Goal: Navigation & Orientation: Go to known website

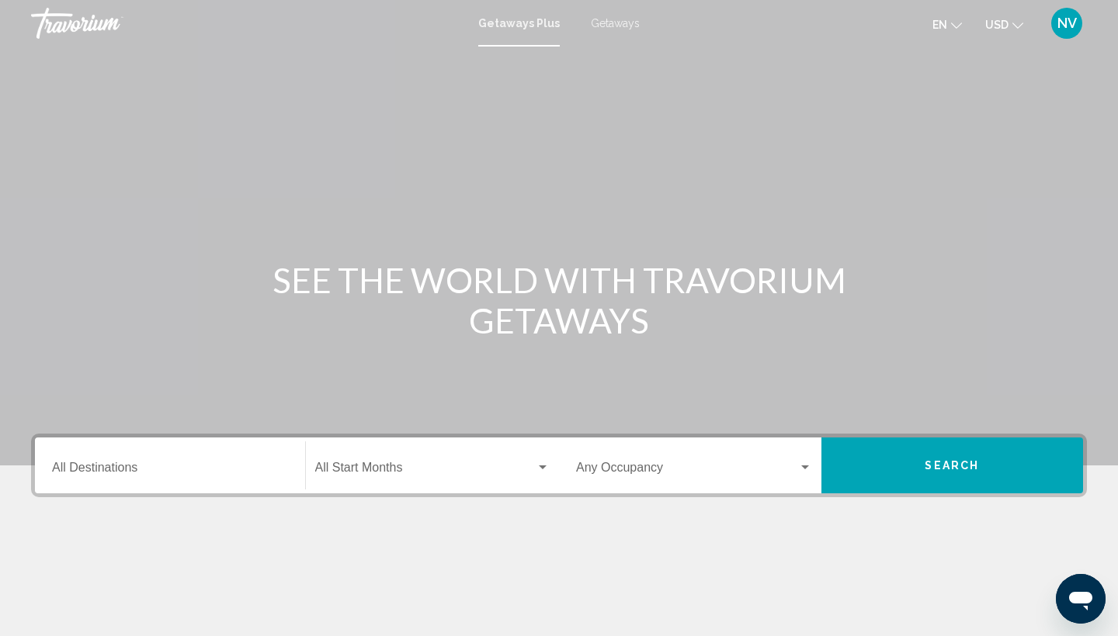
click at [603, 32] on div "Getaways Plus Getaways en English Español Français Italiano Português русский U…" at bounding box center [559, 23] width 1118 height 33
click at [611, 21] on span "Getaways" at bounding box center [615, 23] width 49 height 12
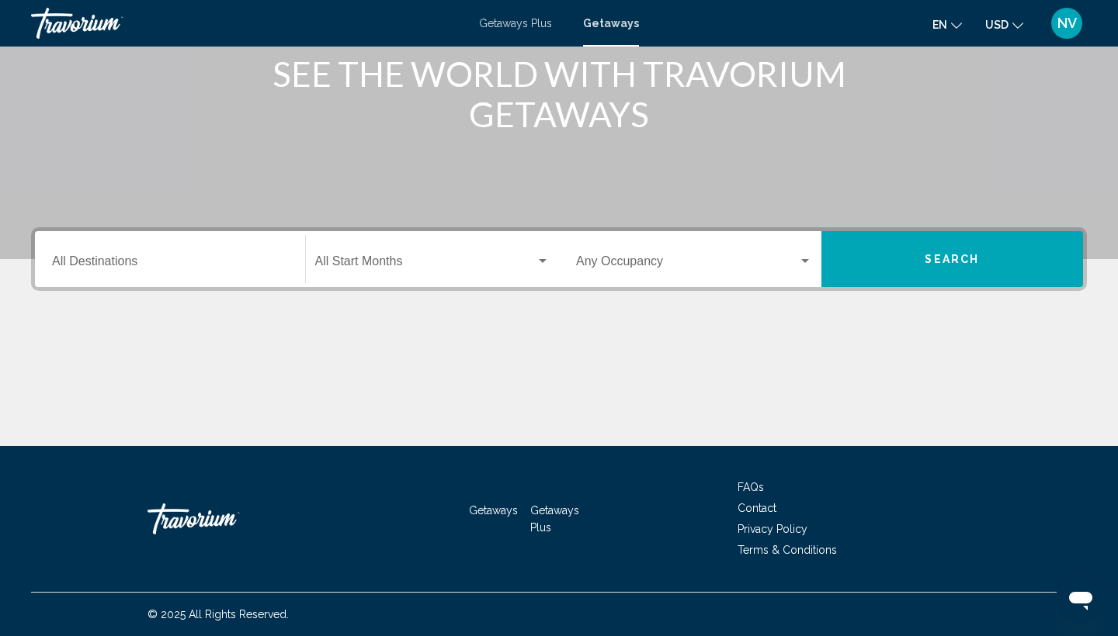
scroll to position [206, 0]
click at [71, 261] on input "Destination All Destinations" at bounding box center [170, 265] width 236 height 14
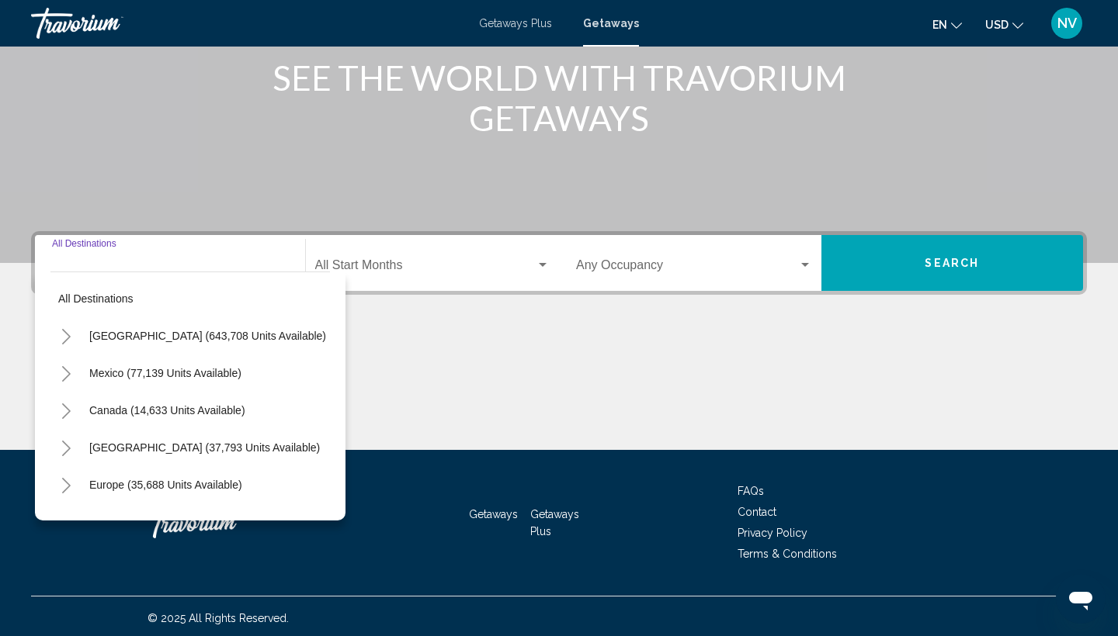
scroll to position [202, 0]
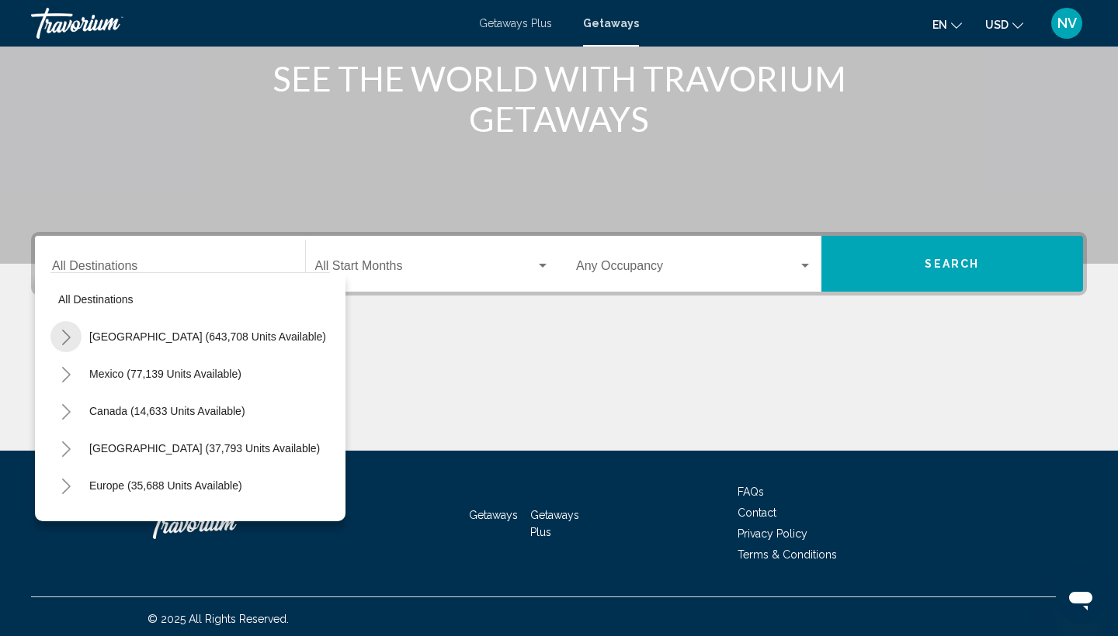
click at [66, 339] on icon "Toggle United States (643,708 units available)" at bounding box center [67, 338] width 12 height 16
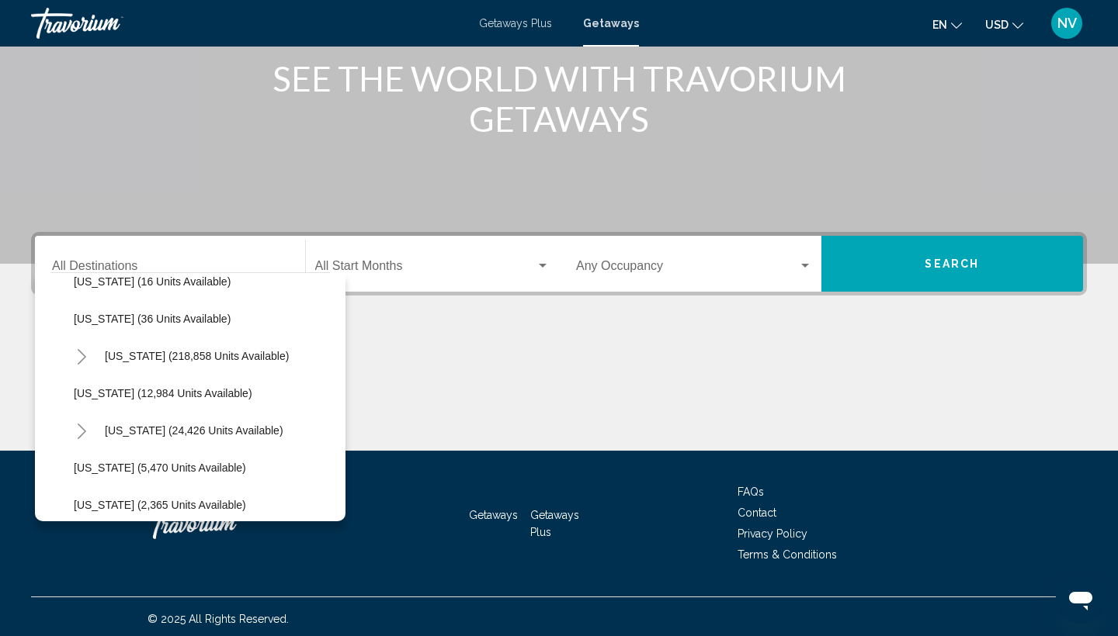
scroll to position [285, 0]
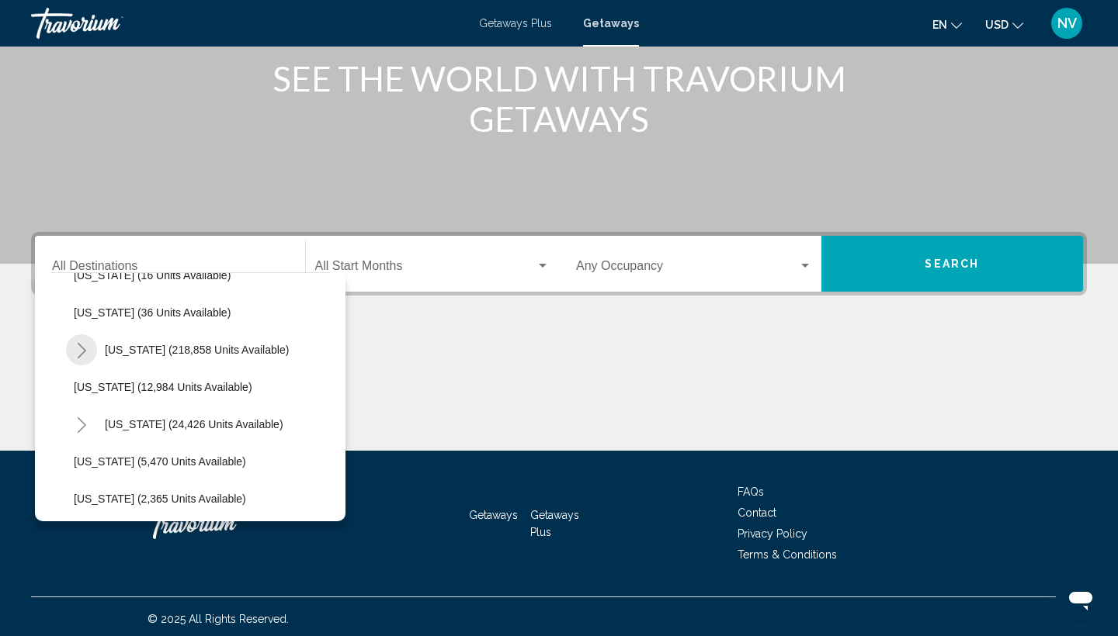
click at [81, 350] on icon "Toggle Florida (218,858 units available)" at bounding box center [82, 351] width 12 height 16
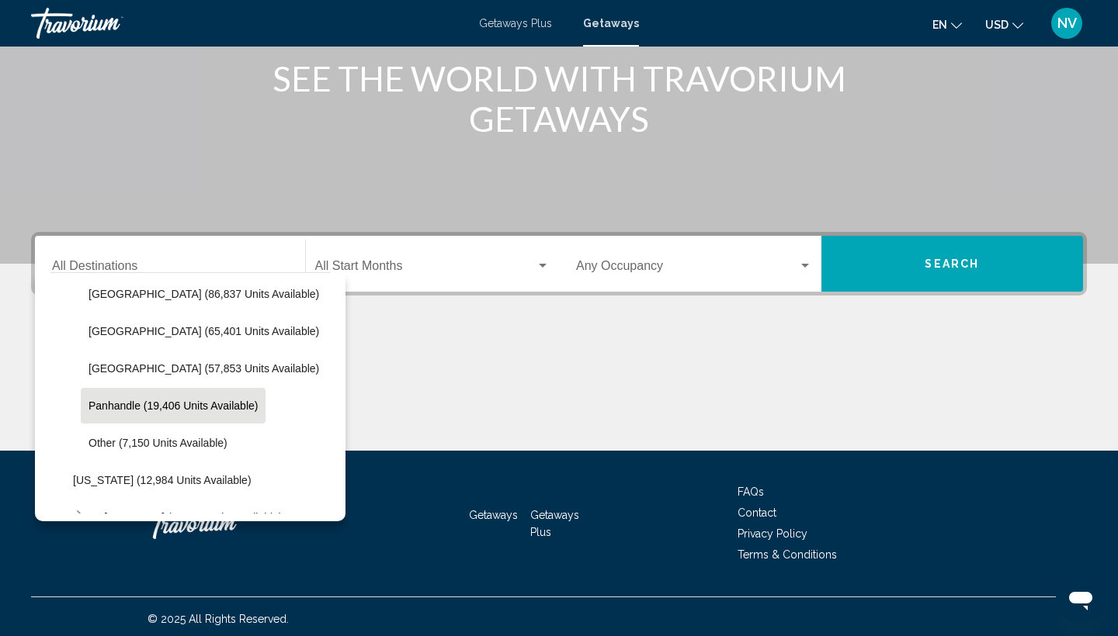
scroll to position [380, 1]
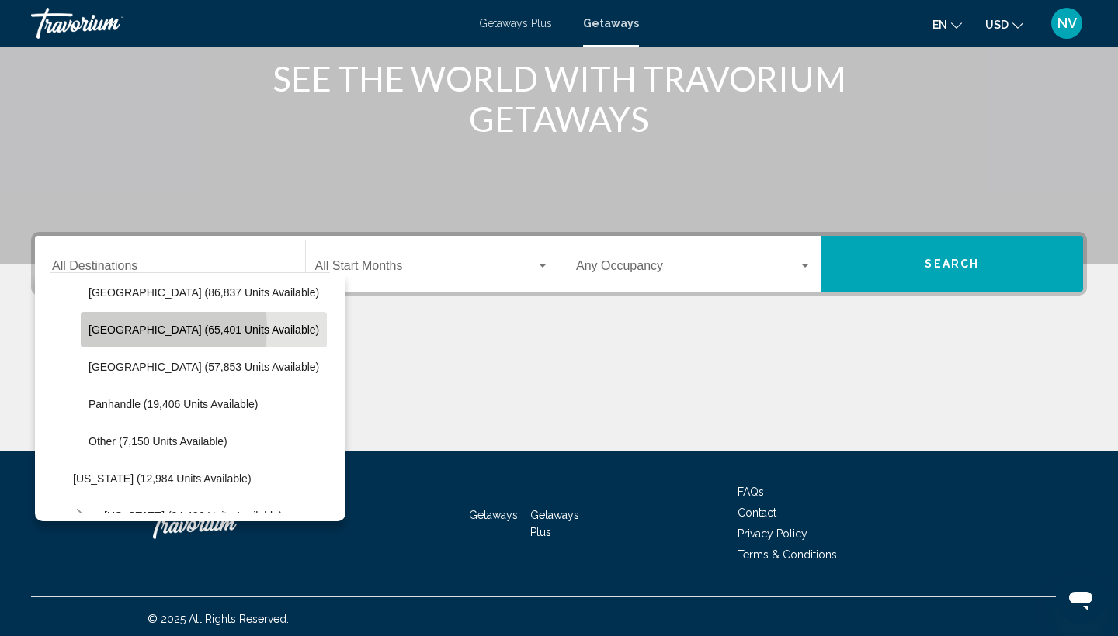
click at [118, 331] on span "East Coast (65,401 units available)" at bounding box center [203, 330] width 231 height 12
type input "**********"
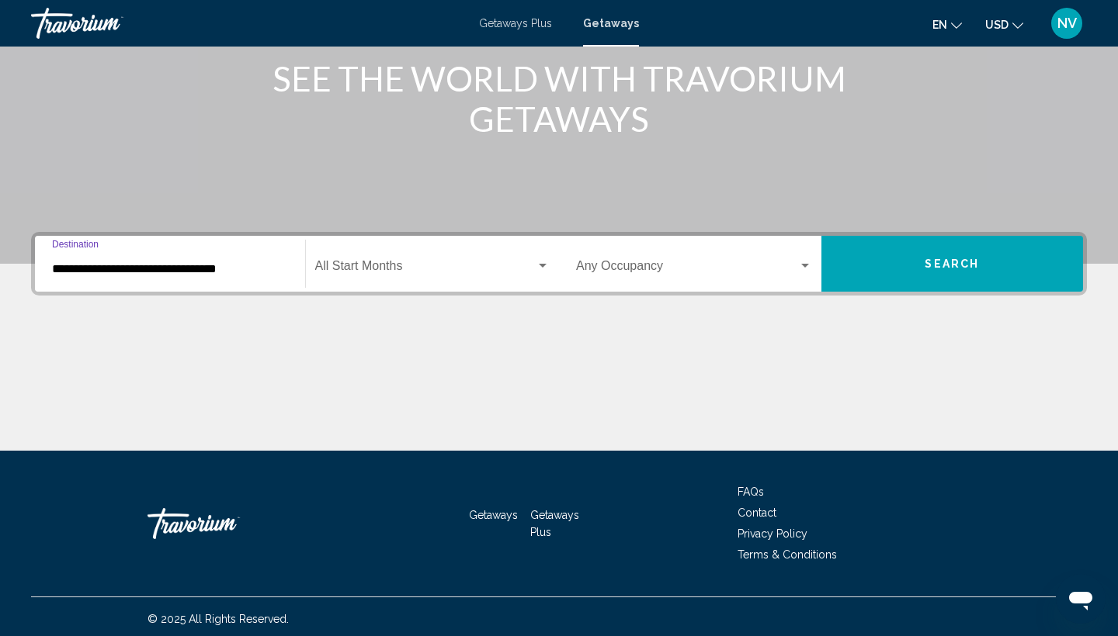
scroll to position [206, 0]
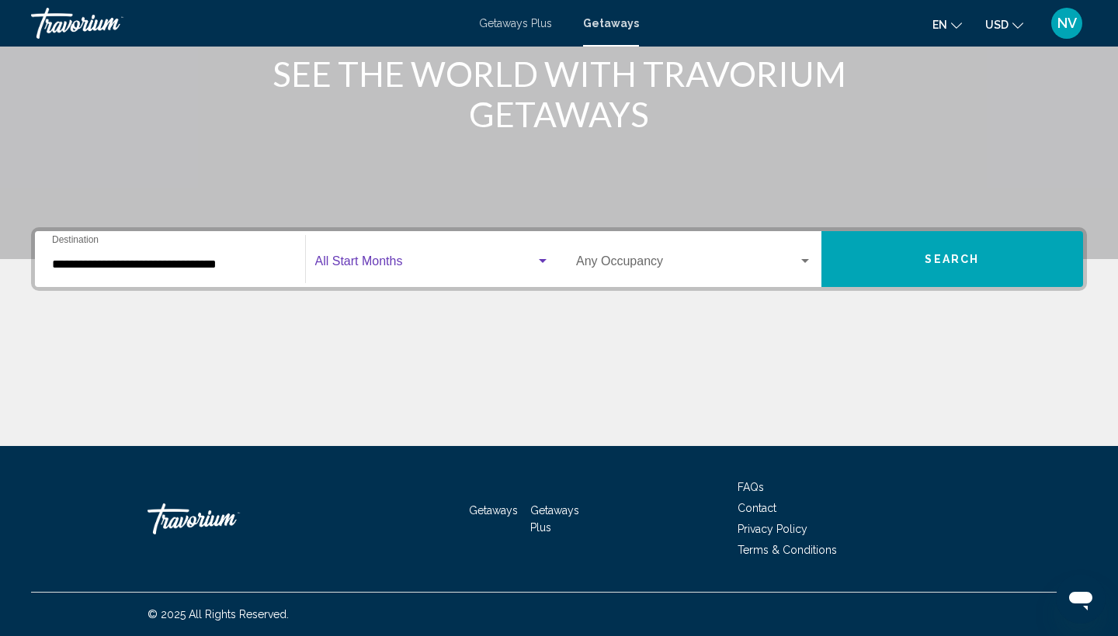
click at [540, 258] on div "Search widget" at bounding box center [543, 261] width 14 height 12
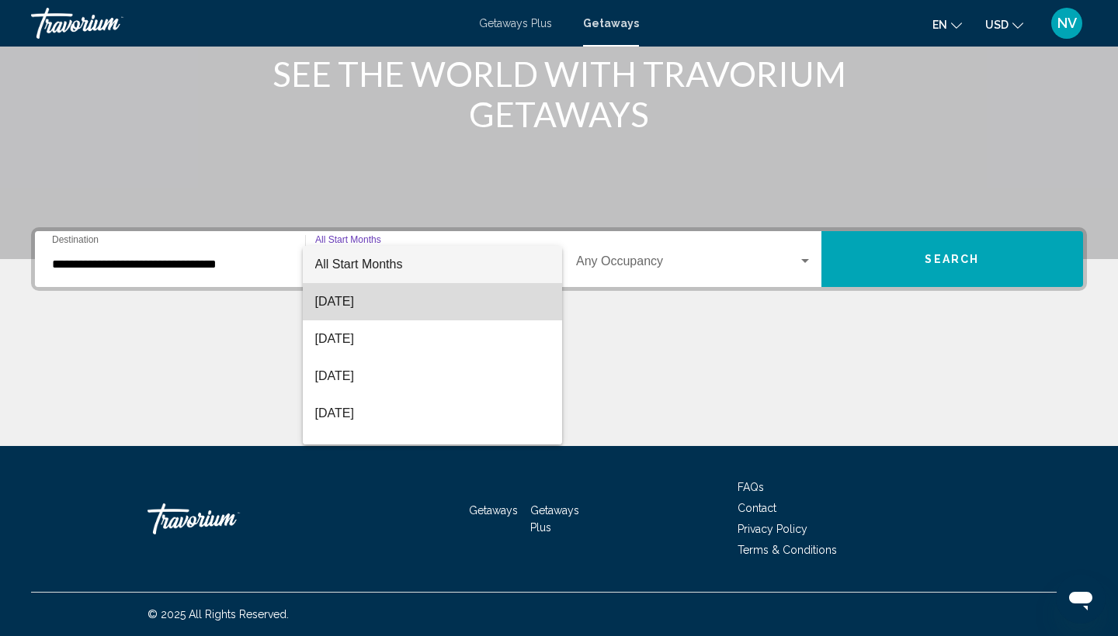
click at [505, 303] on span "August 2025" at bounding box center [432, 301] width 235 height 37
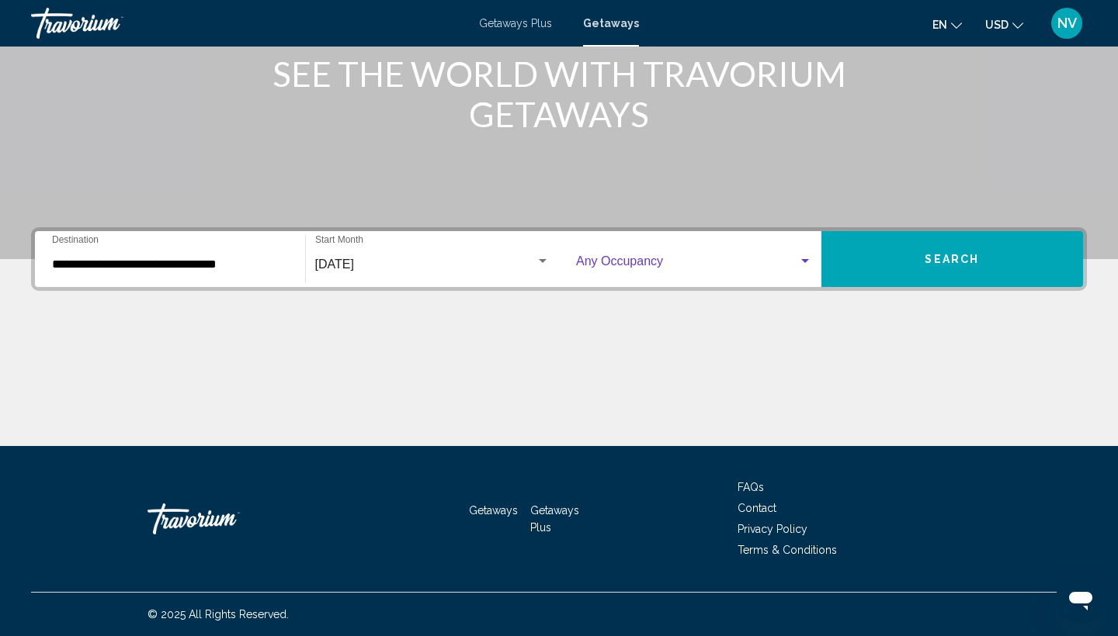
click at [806, 256] on div "Search widget" at bounding box center [805, 261] width 14 height 12
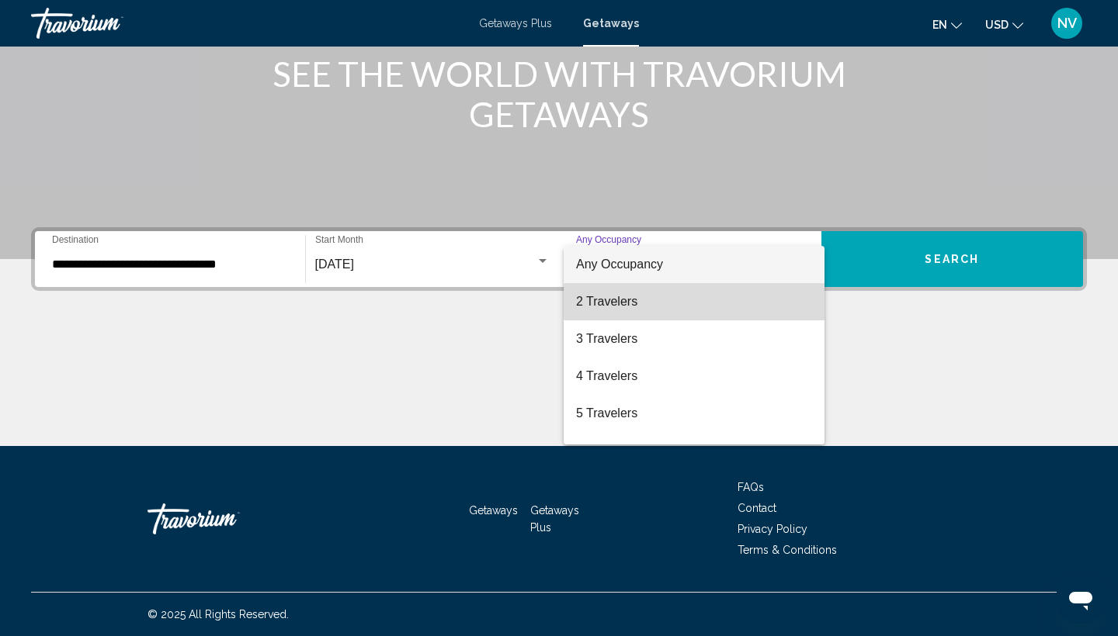
click at [723, 301] on span "2 Travelers" at bounding box center [694, 301] width 236 height 37
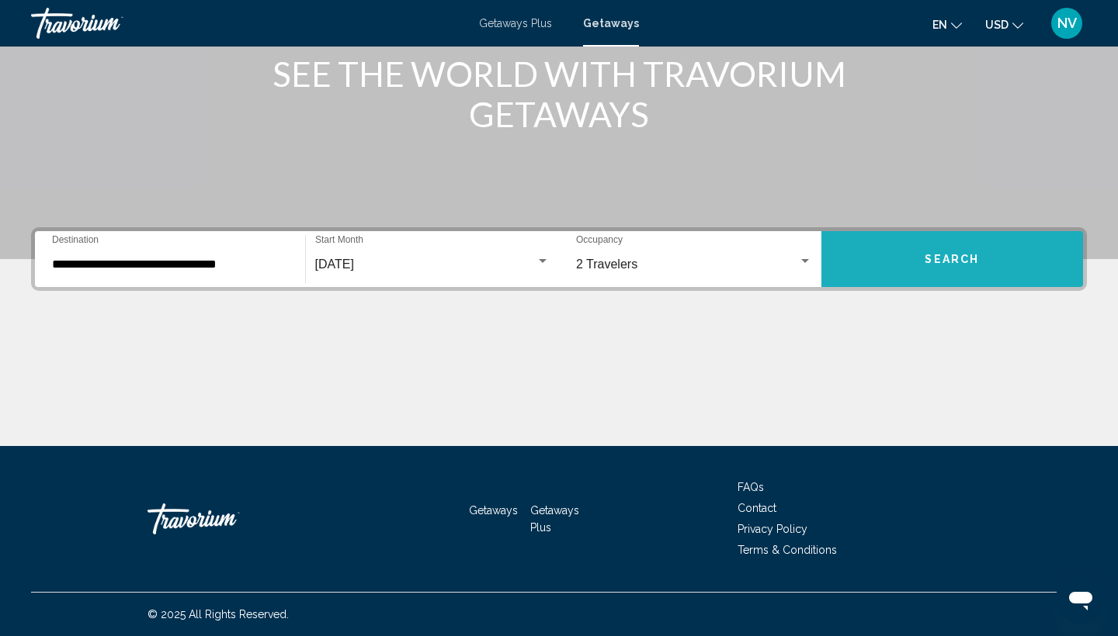
click at [938, 260] on span "Search" at bounding box center [951, 260] width 54 height 12
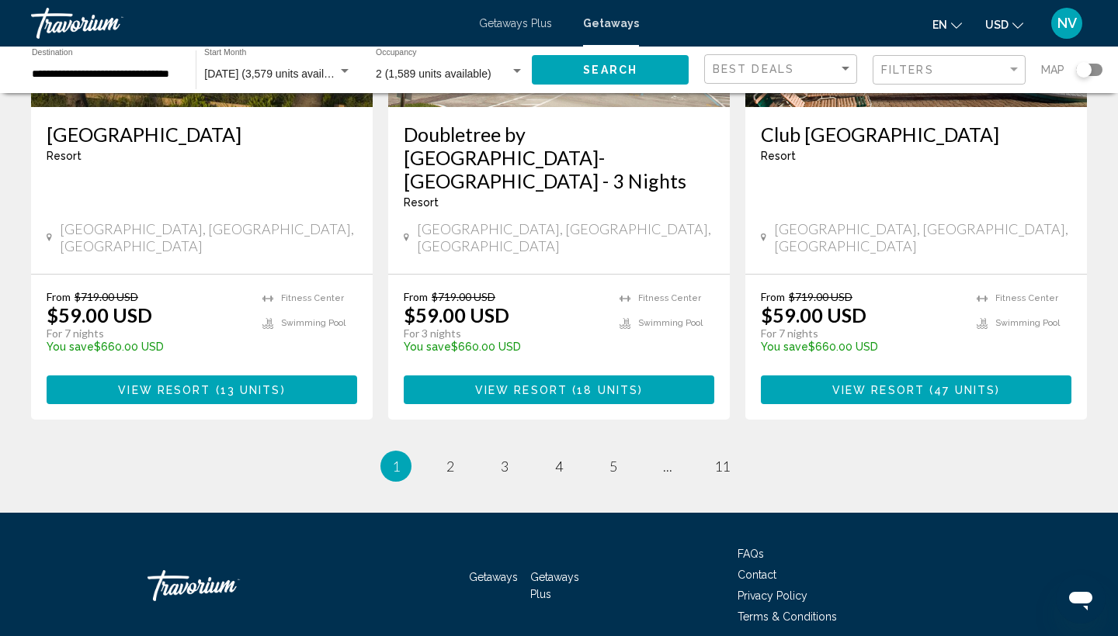
scroll to position [2011, 0]
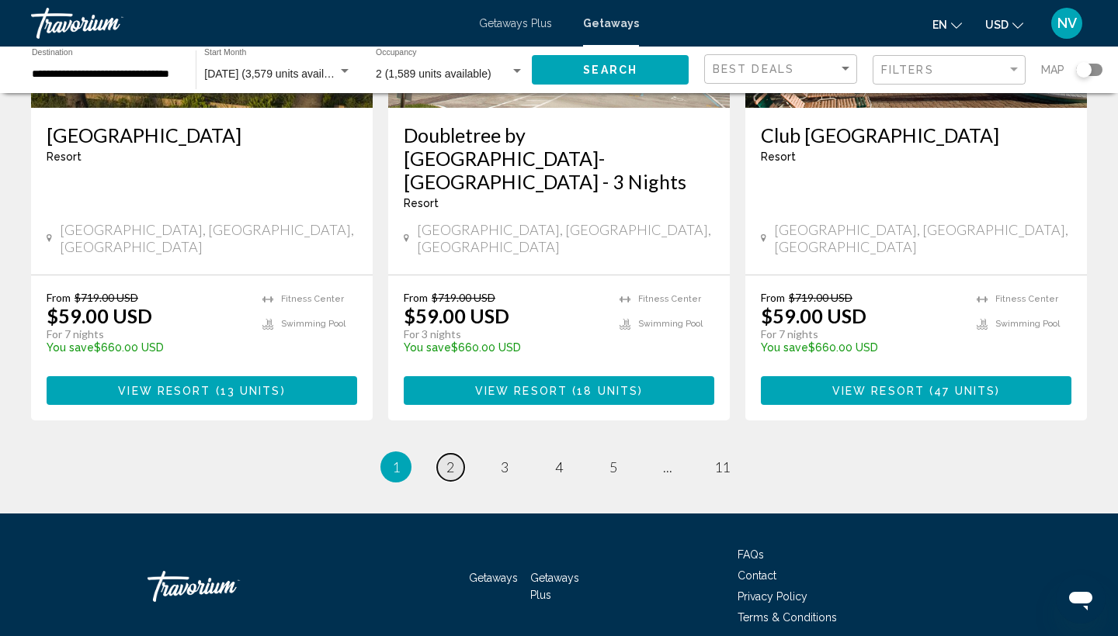
click at [448, 459] on span "2" at bounding box center [450, 467] width 8 height 17
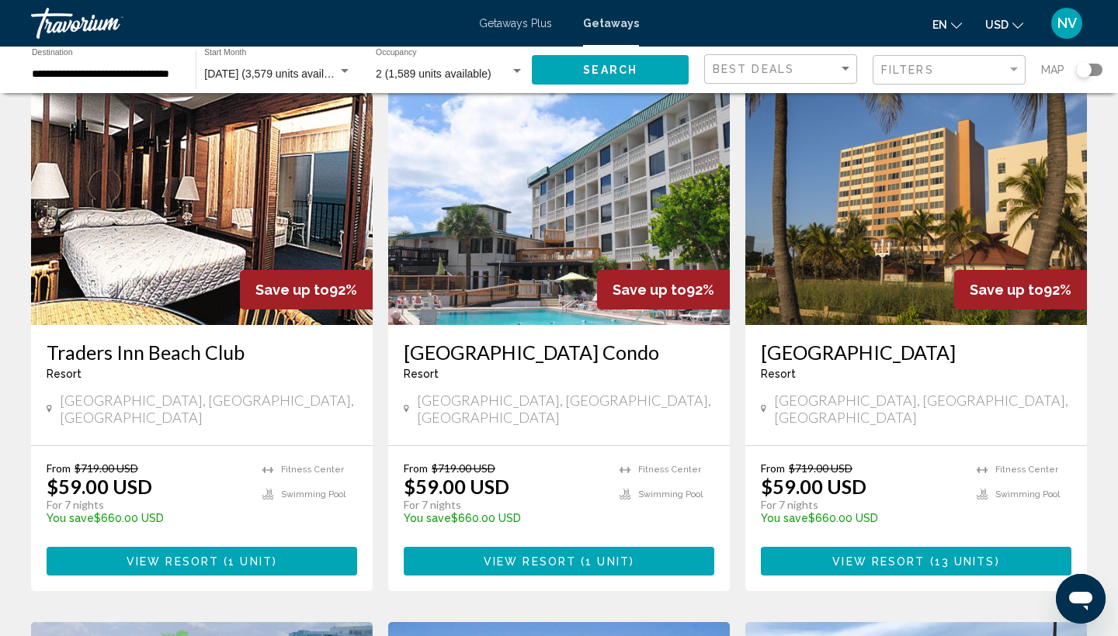
scroll to position [90, 0]
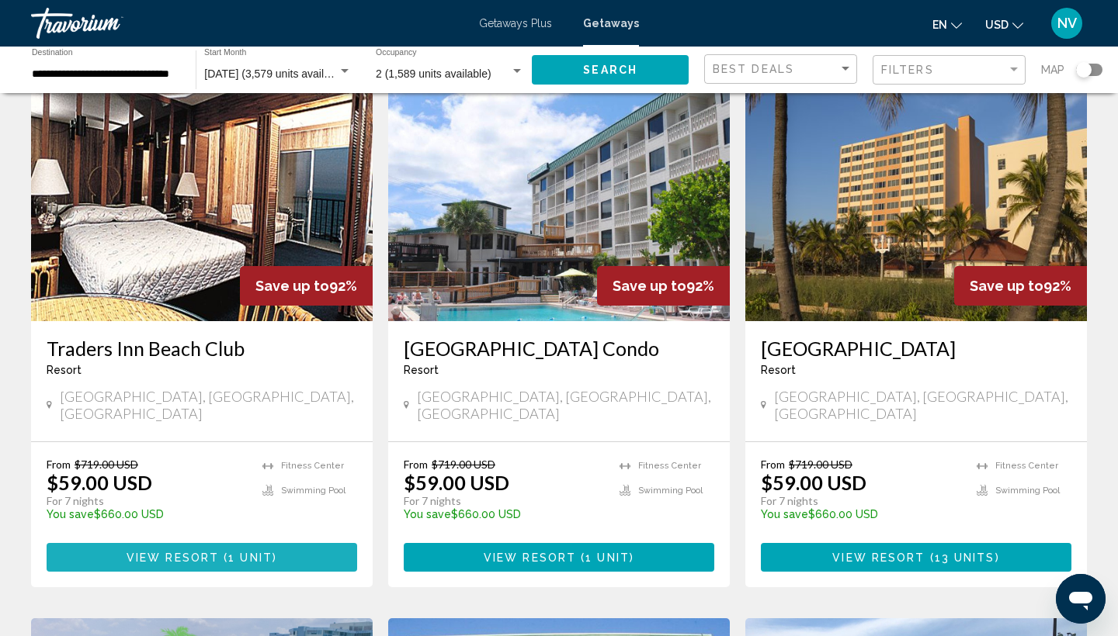
click at [196, 551] on span "View Resort ( 1 unit )" at bounding box center [202, 557] width 151 height 12
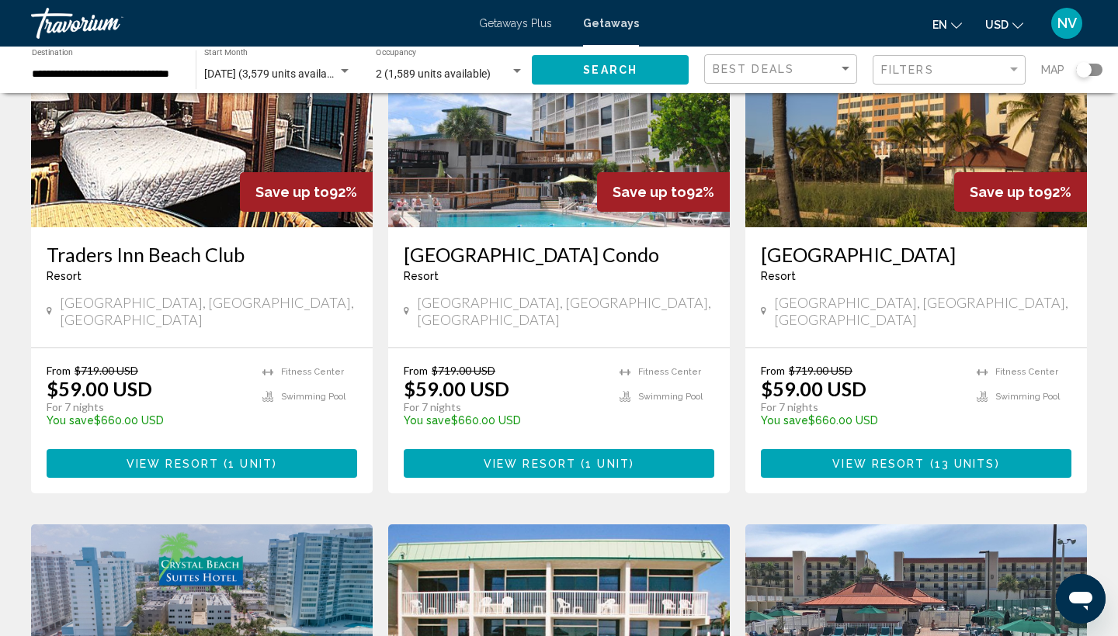
scroll to position [187, 0]
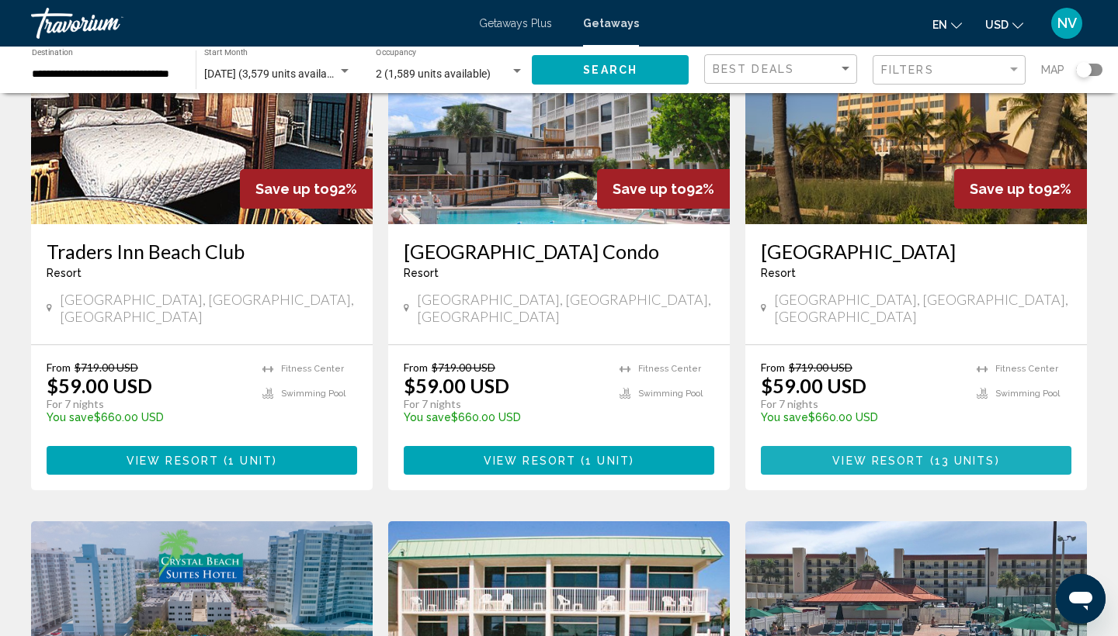
click at [911, 455] on span "View Resort" at bounding box center [878, 461] width 92 height 12
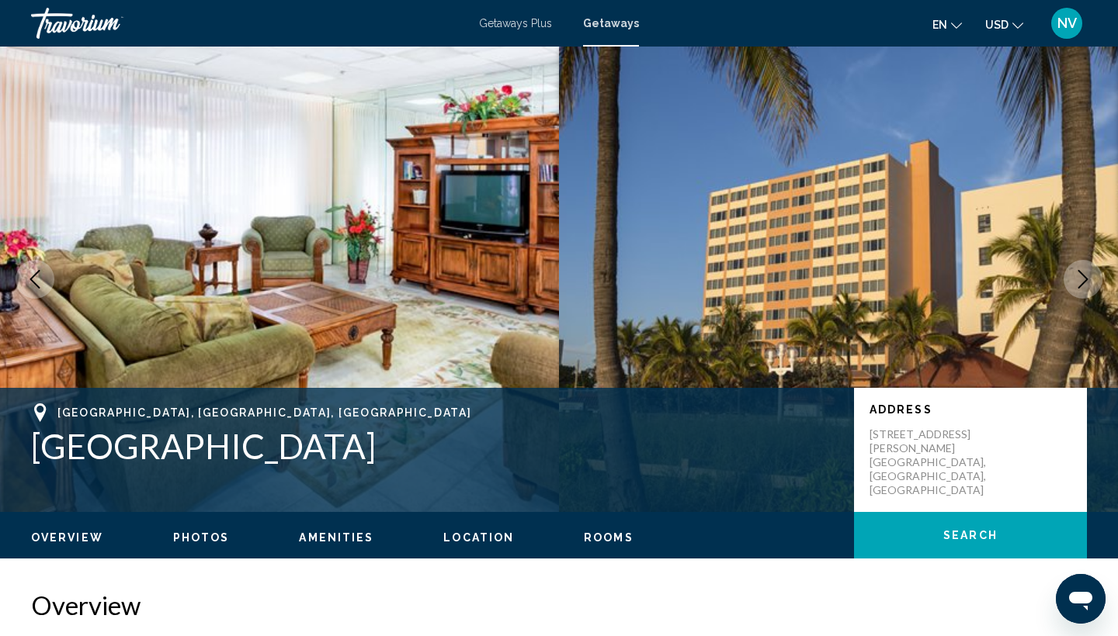
scroll to position [1, 0]
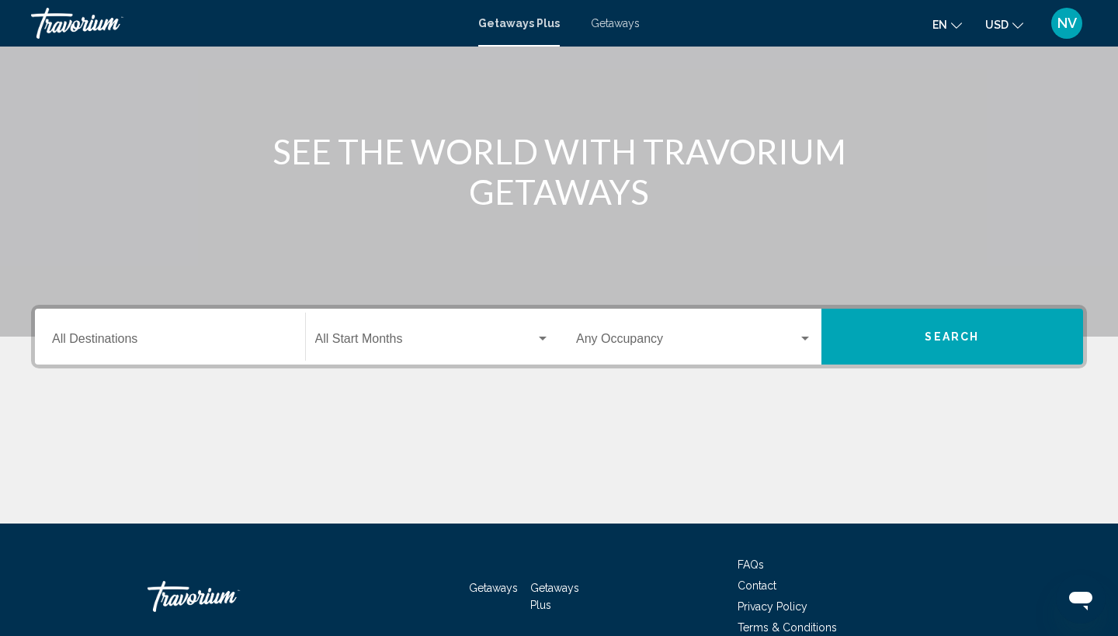
scroll to position [130, 0]
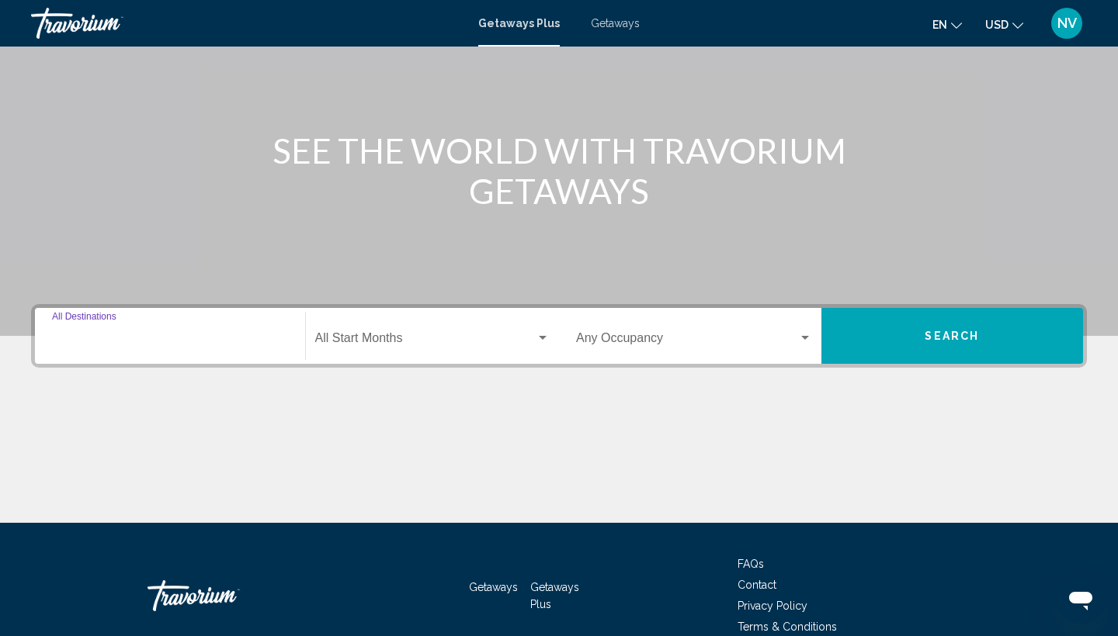
click at [75, 338] on input "Destination All Destinations" at bounding box center [170, 342] width 236 height 14
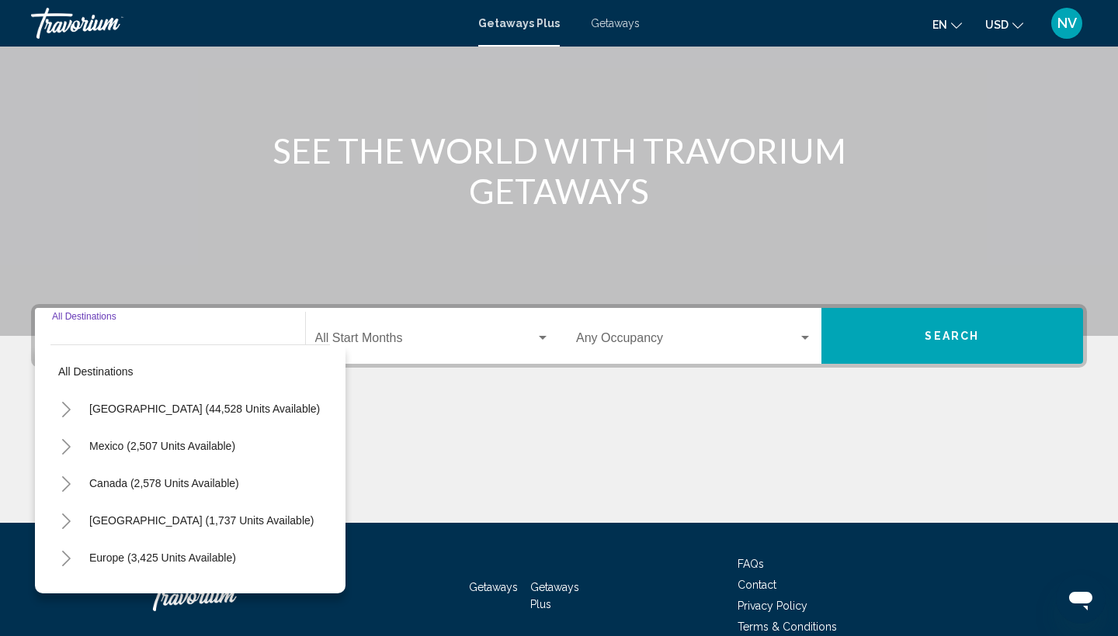
scroll to position [206, 0]
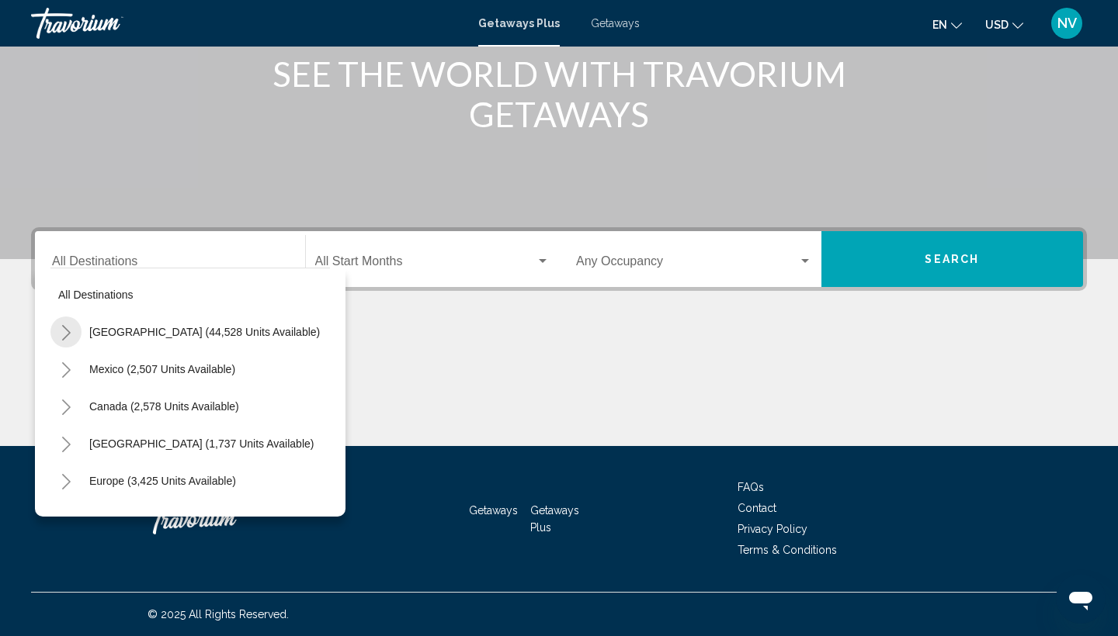
click at [69, 328] on icon "Toggle United States (44,528 units available)" at bounding box center [67, 333] width 12 height 16
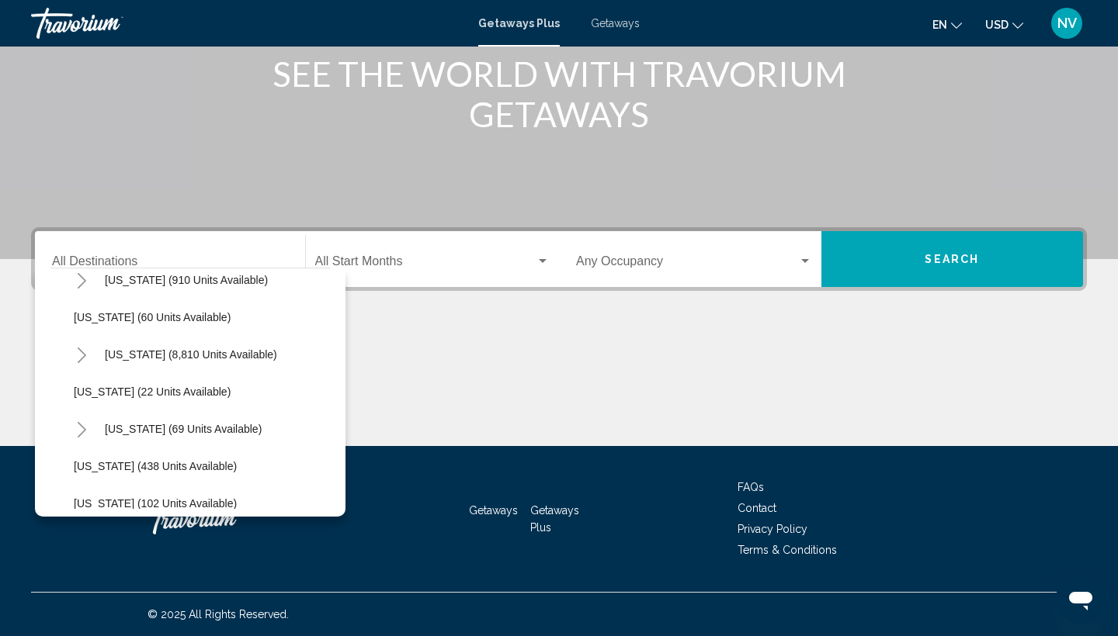
scroll to position [241, 0]
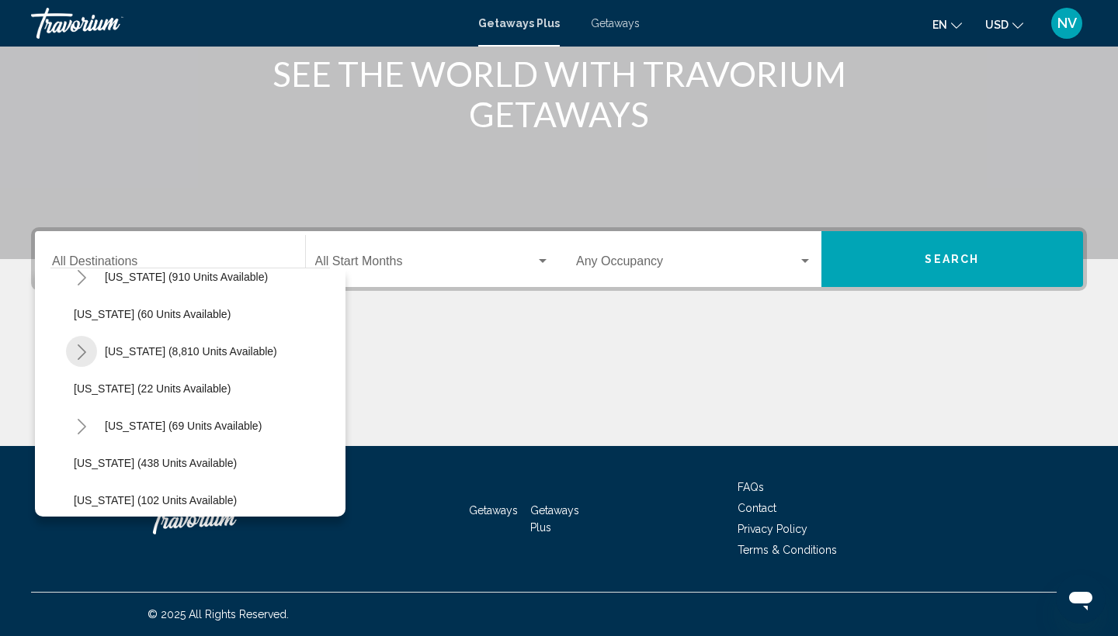
click at [85, 351] on icon "Toggle Florida (8,810 units available)" at bounding box center [82, 353] width 12 height 16
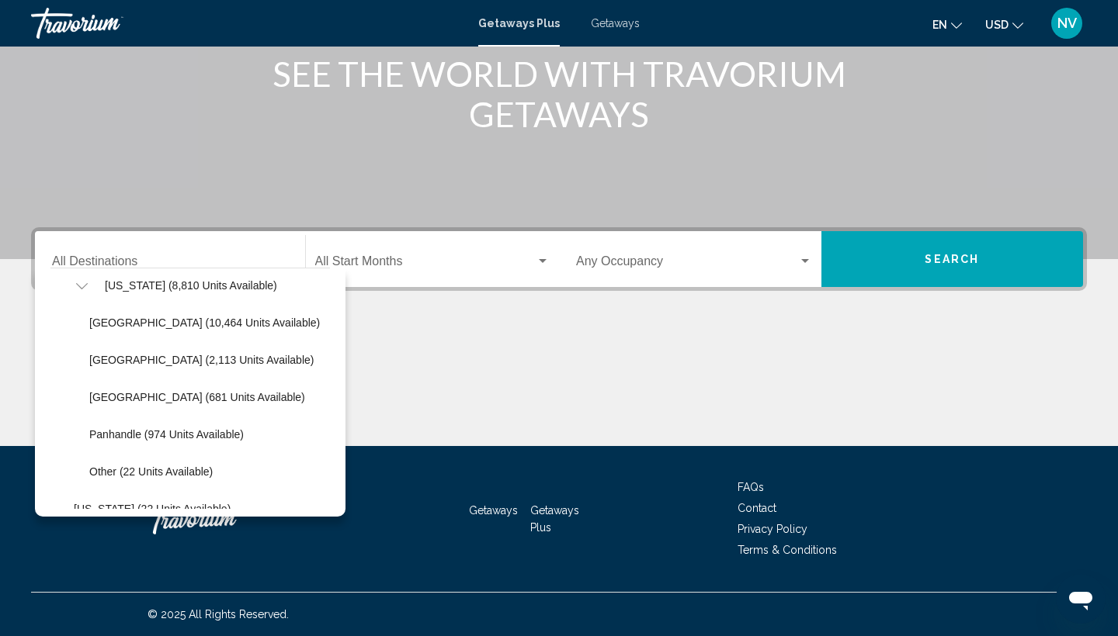
scroll to position [310, 0]
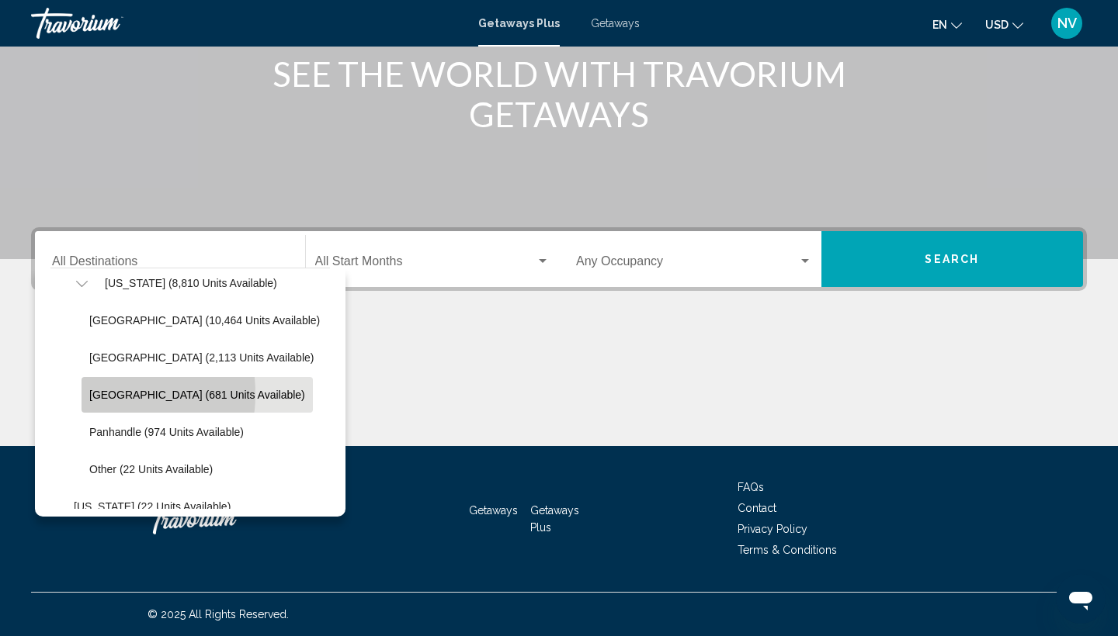
click at [95, 394] on span "West Coast (681 units available)" at bounding box center [197, 395] width 216 height 12
type input "**********"
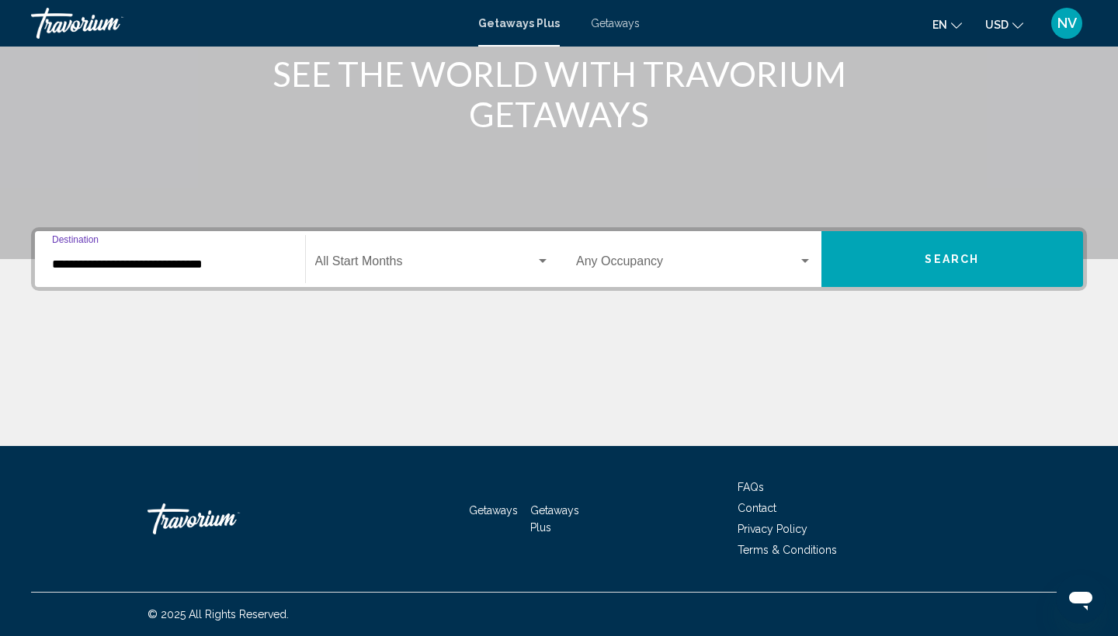
click at [537, 262] on div "Search widget" at bounding box center [543, 261] width 14 height 12
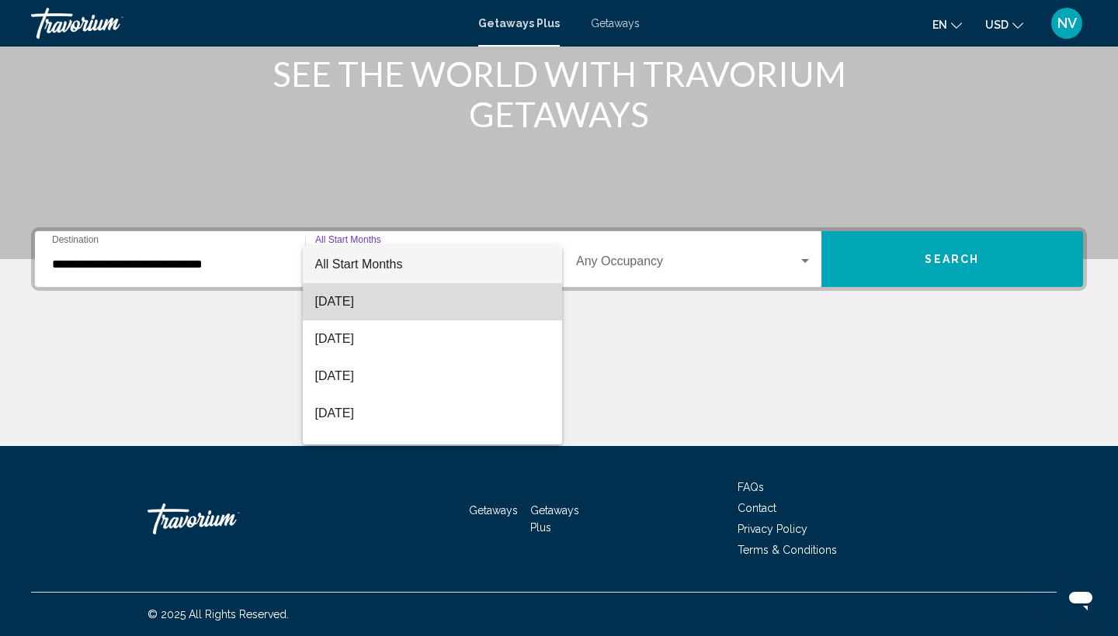
click at [494, 307] on span "August 2025" at bounding box center [432, 301] width 235 height 37
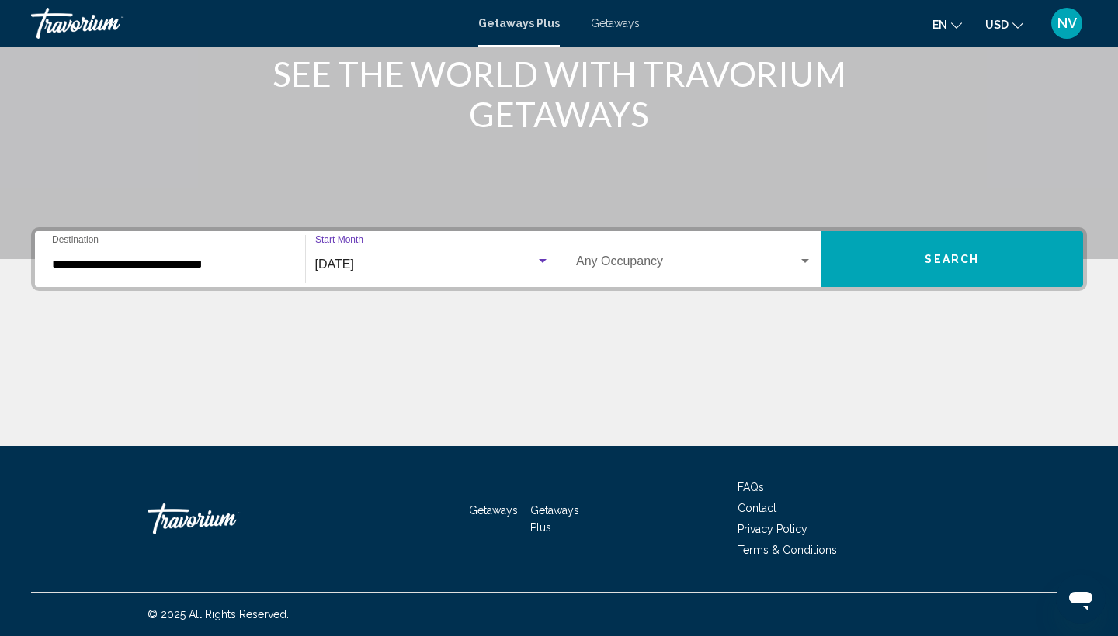
click at [807, 258] on div "Search widget" at bounding box center [805, 261] width 14 height 12
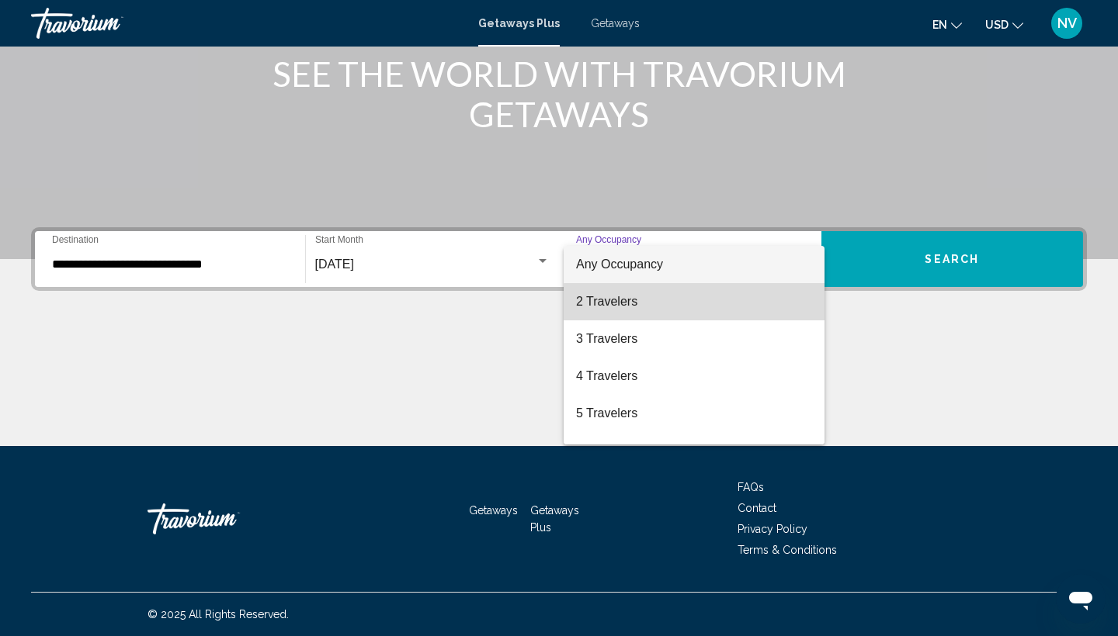
click at [717, 311] on span "2 Travelers" at bounding box center [694, 301] width 236 height 37
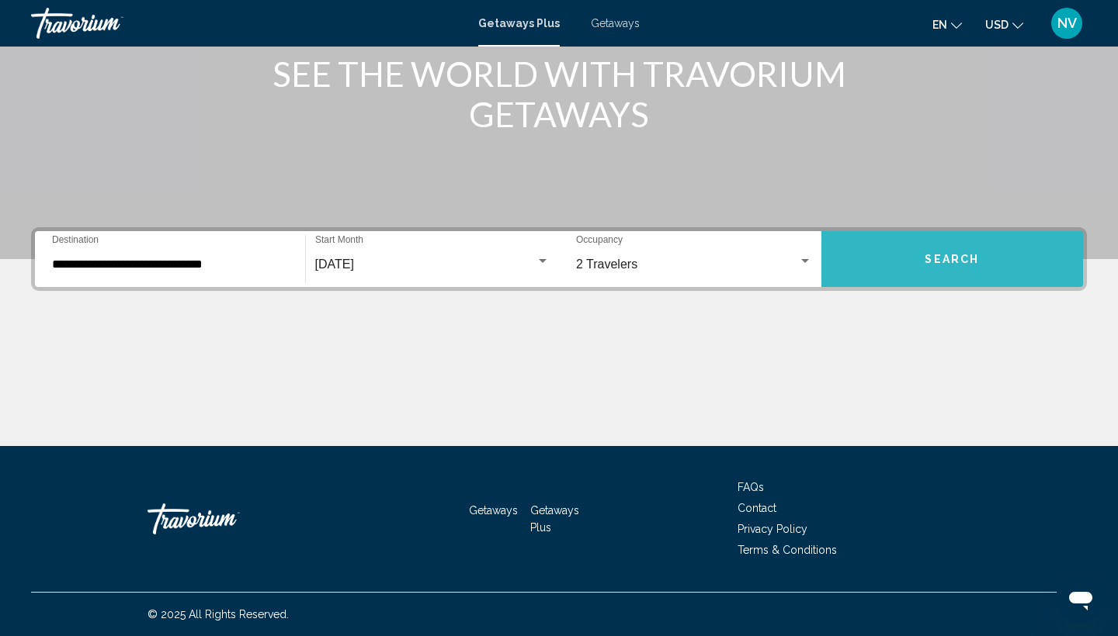
click at [862, 253] on button "Search" at bounding box center [952, 259] width 262 height 56
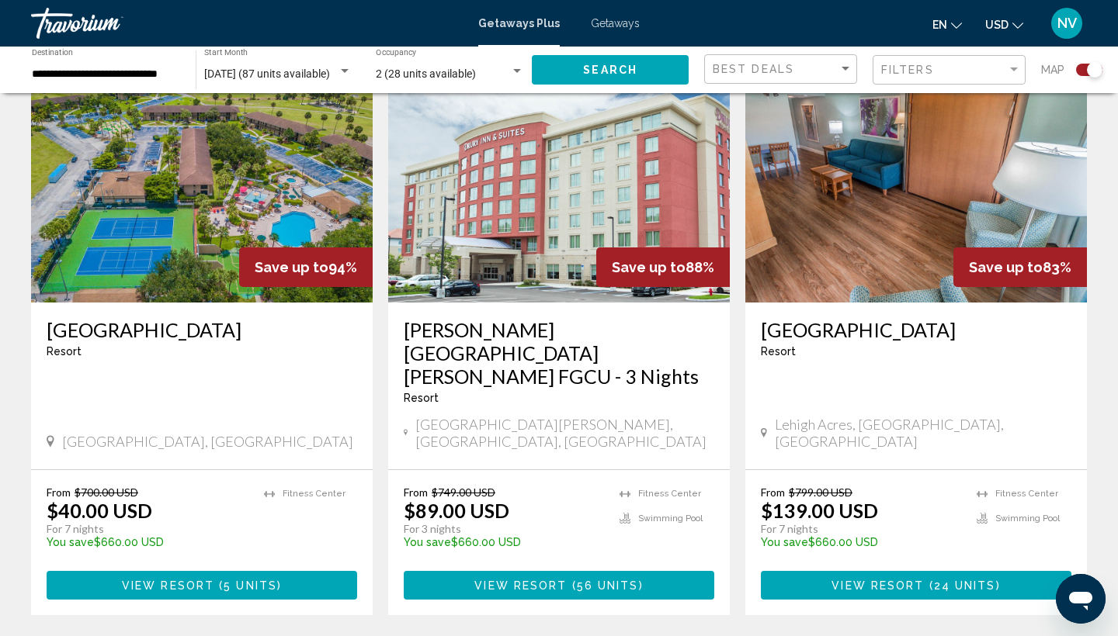
scroll to position [591, 0]
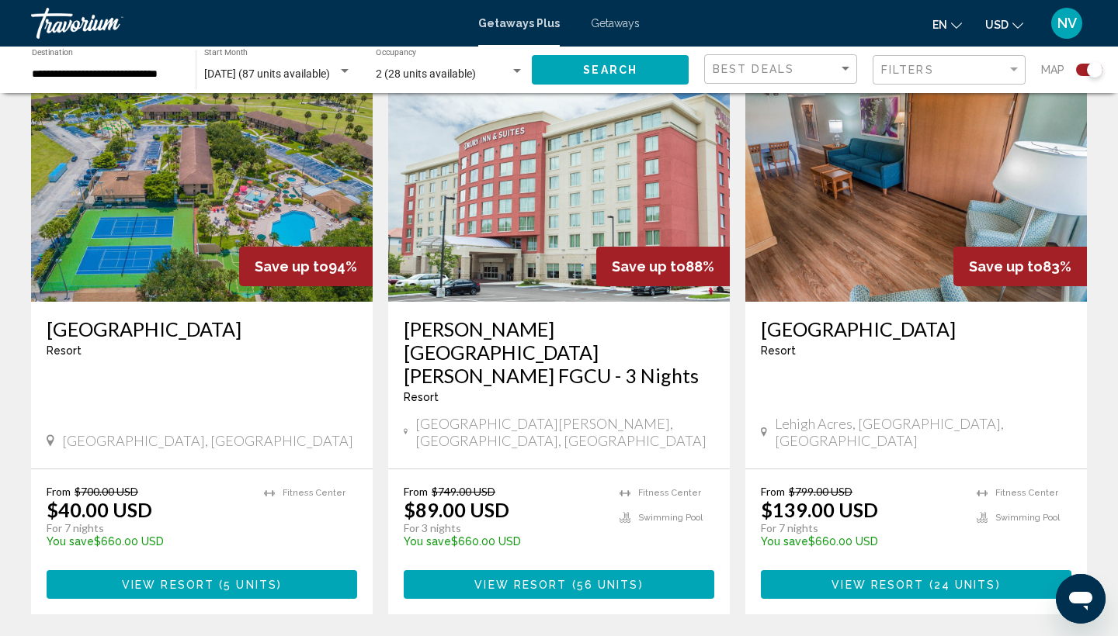
click at [564, 579] on span "View Resort" at bounding box center [520, 585] width 92 height 12
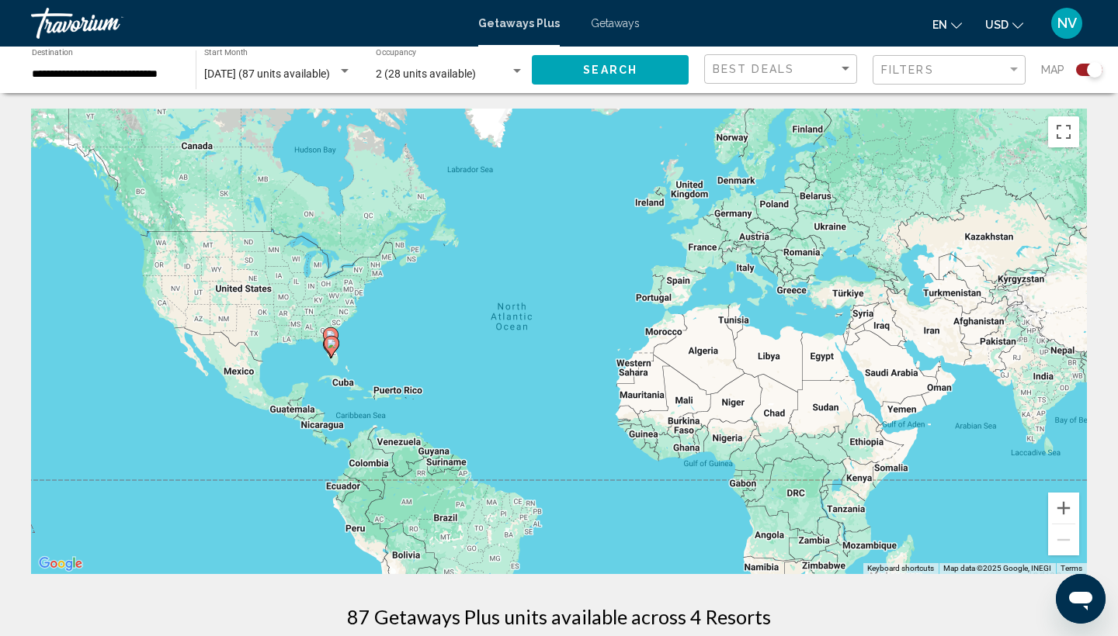
click at [621, 21] on span "Getaways" at bounding box center [615, 23] width 49 height 12
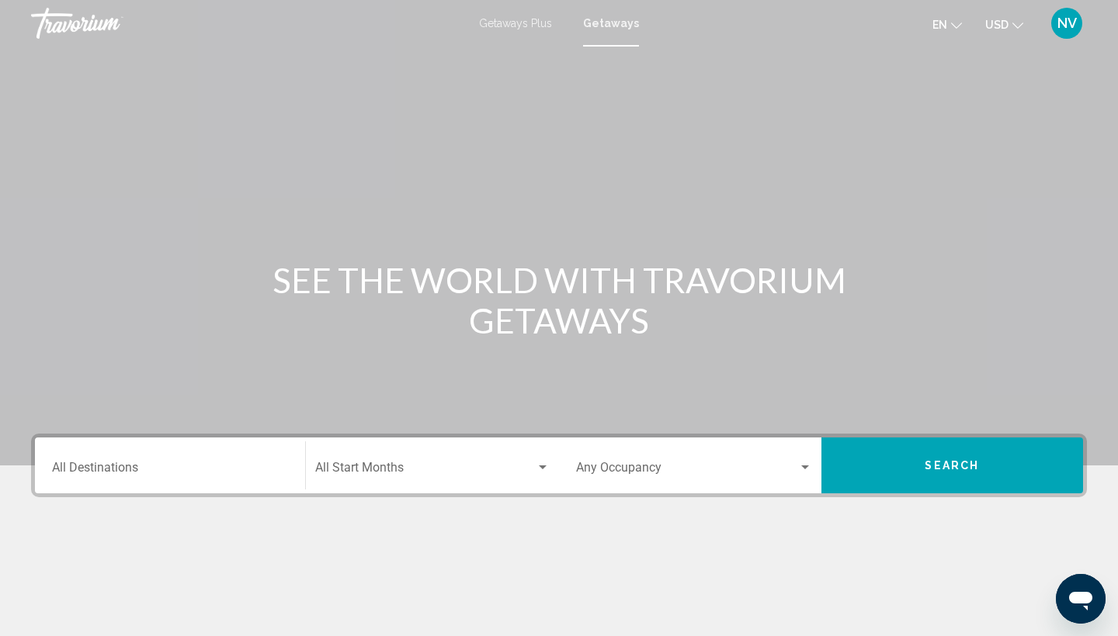
click at [55, 466] on input "Destination All Destinations" at bounding box center [170, 471] width 236 height 14
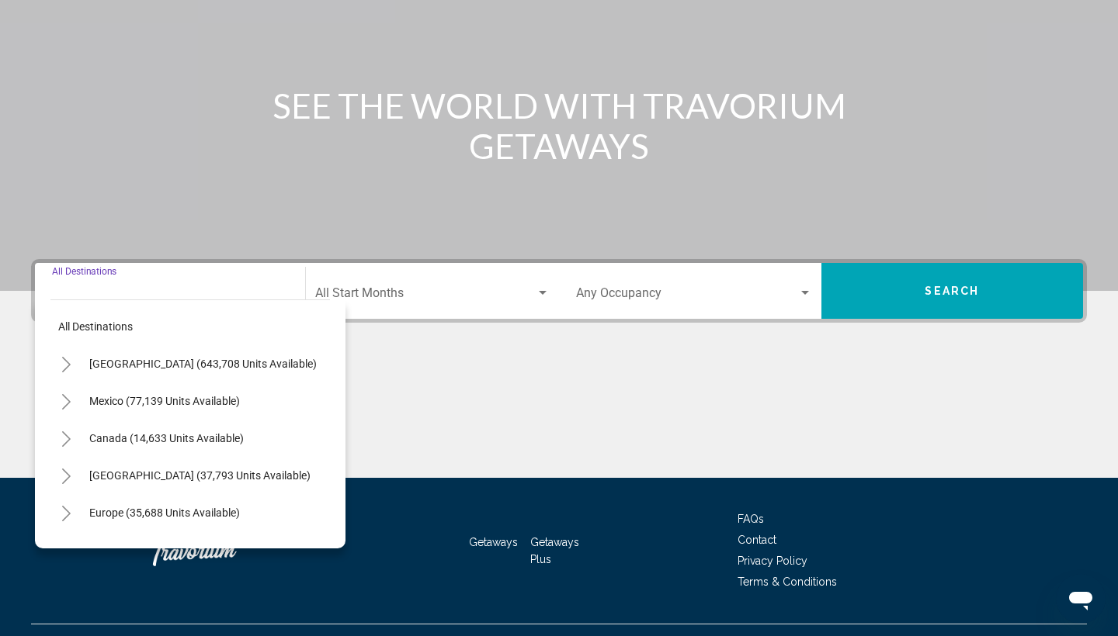
scroll to position [206, 0]
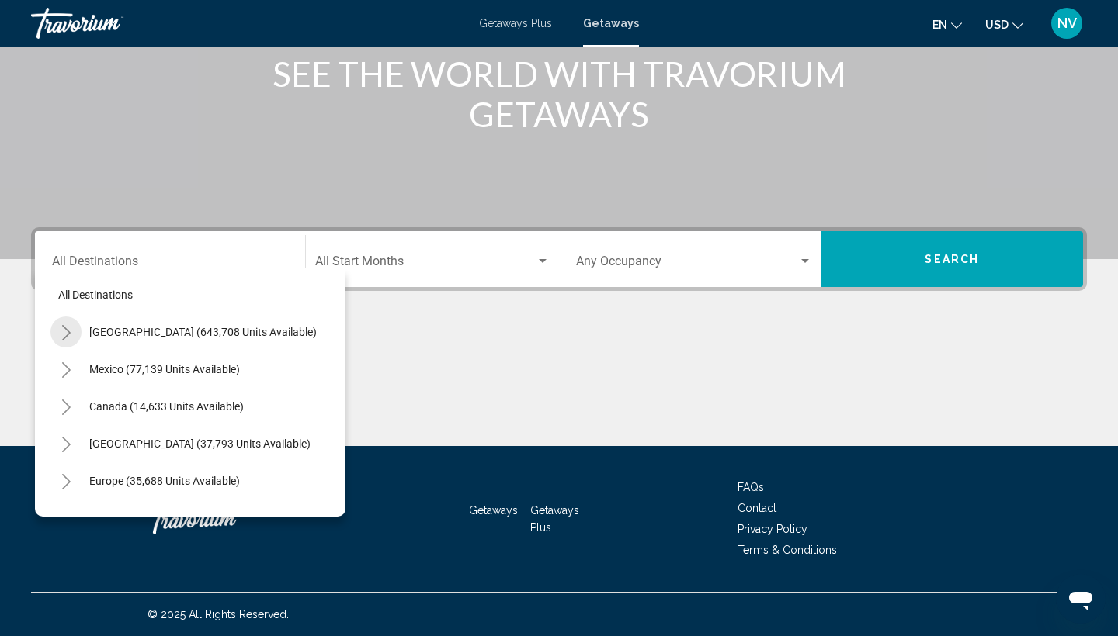
click at [66, 331] on icon "Toggle United States (643,708 units available)" at bounding box center [67, 333] width 12 height 16
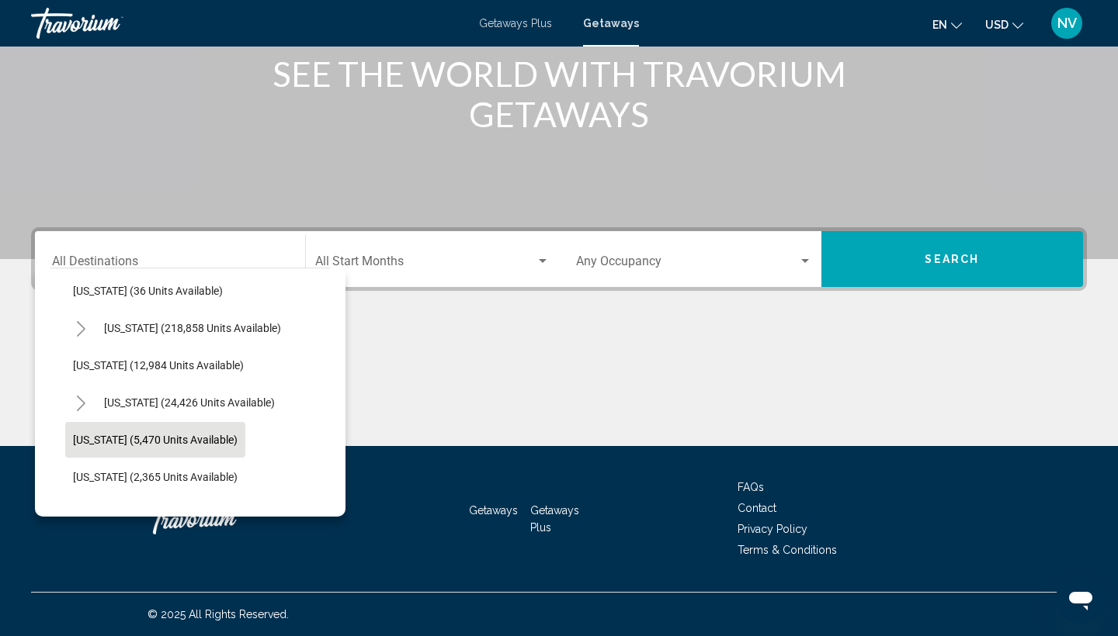
scroll to position [308, 1]
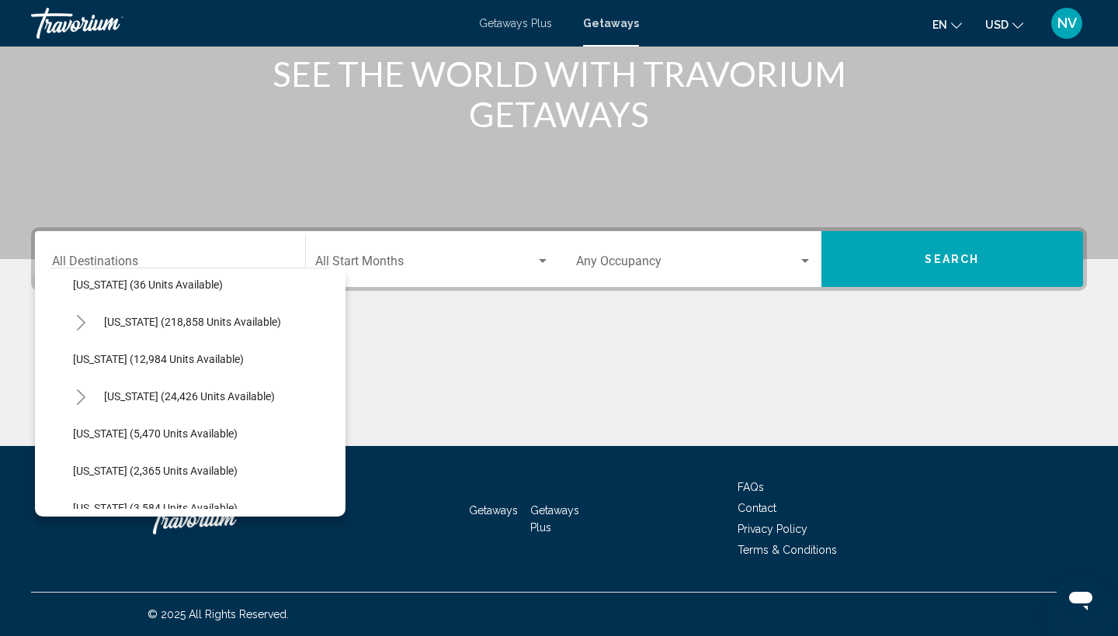
click at [81, 321] on icon "Toggle Florida (218,858 units available)" at bounding box center [81, 323] width 12 height 16
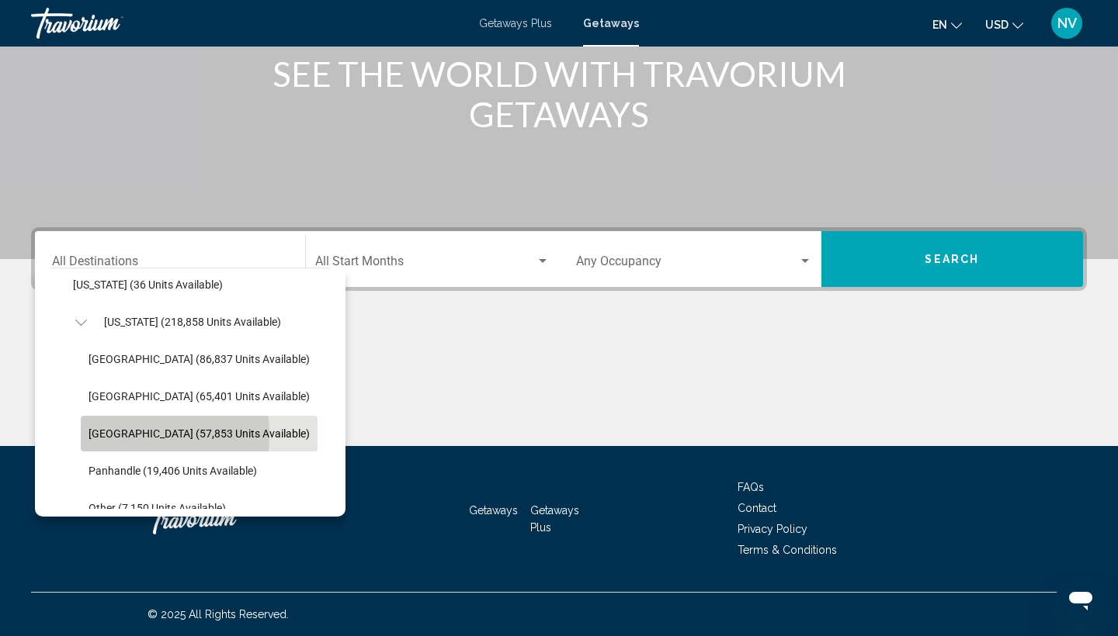
click at [116, 435] on span "West Coast (57,853 units available)" at bounding box center [198, 434] width 221 height 12
type input "**********"
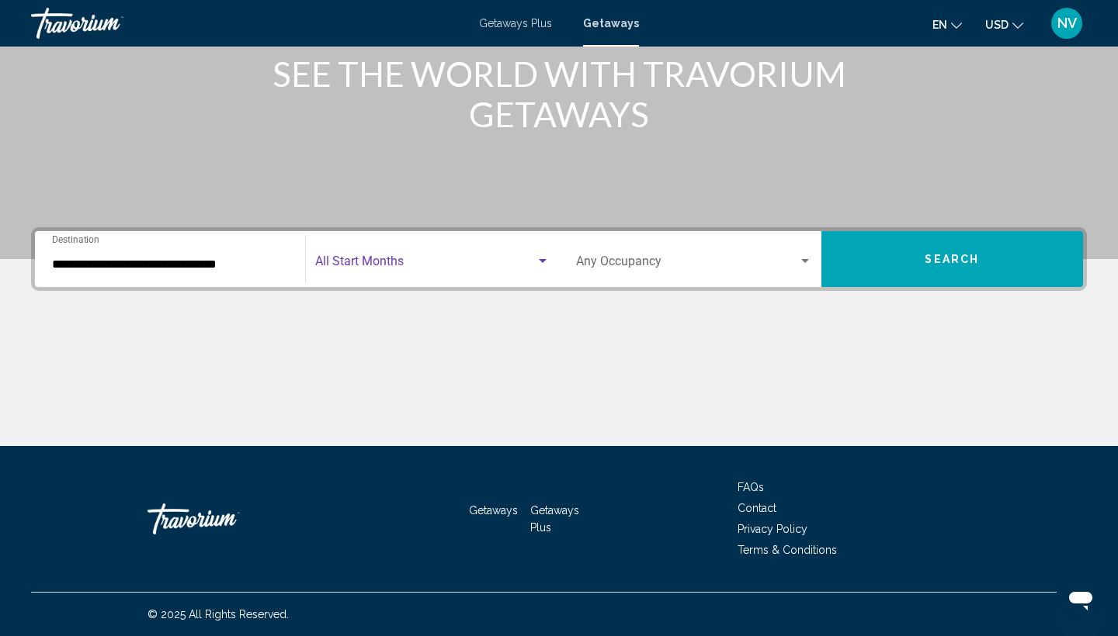
click at [539, 258] on div "Search widget" at bounding box center [543, 261] width 14 height 12
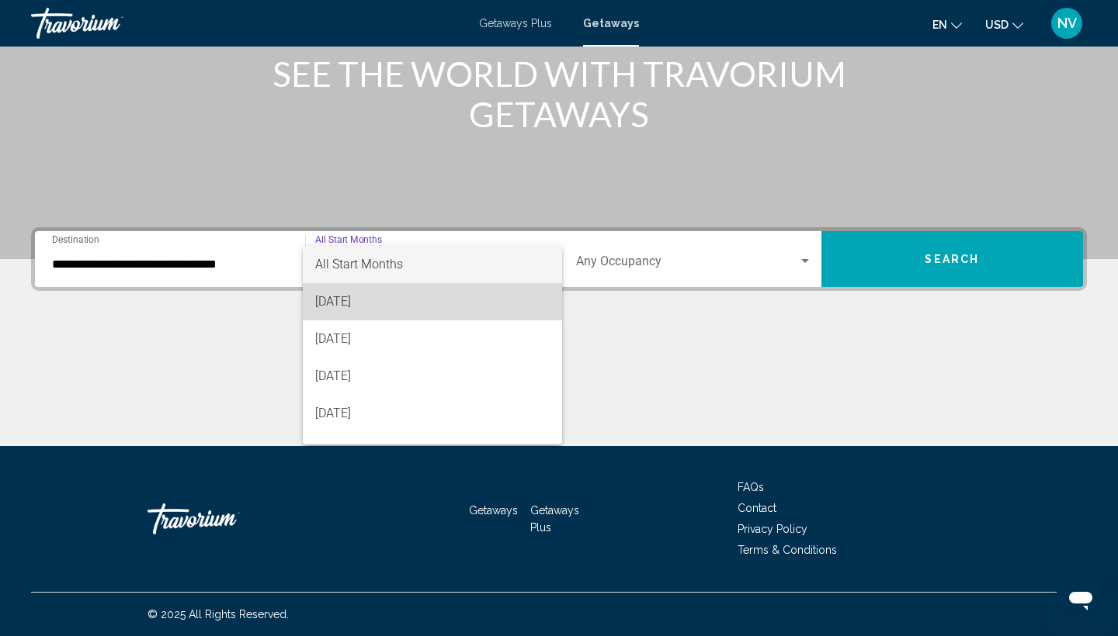
click at [466, 299] on span "August 2025" at bounding box center [432, 301] width 235 height 37
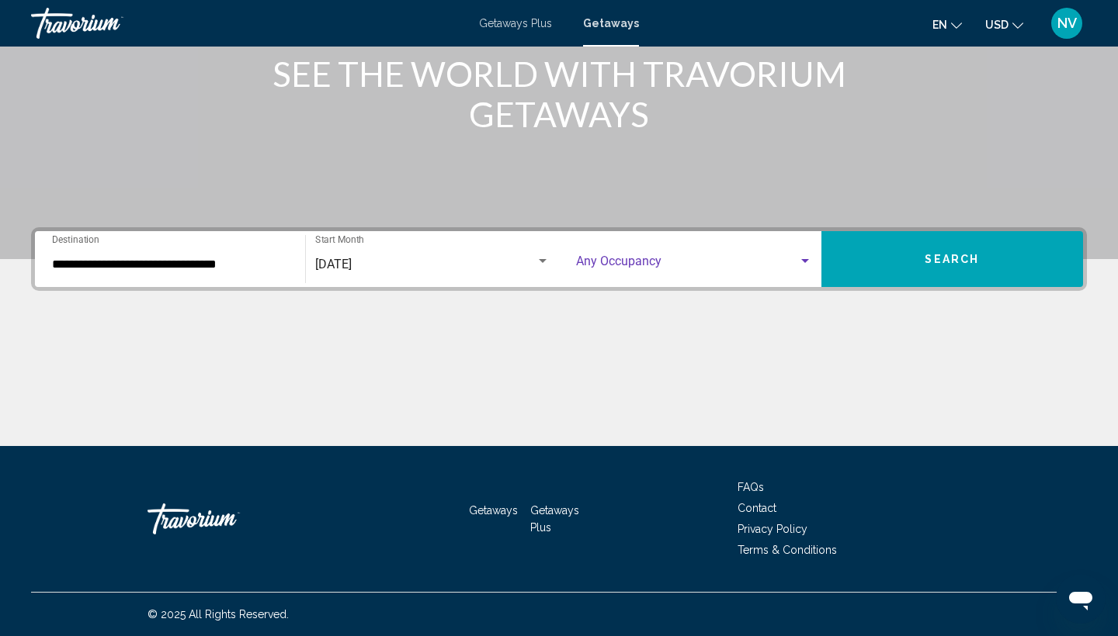
click at [806, 258] on div "Search widget" at bounding box center [805, 261] width 14 height 12
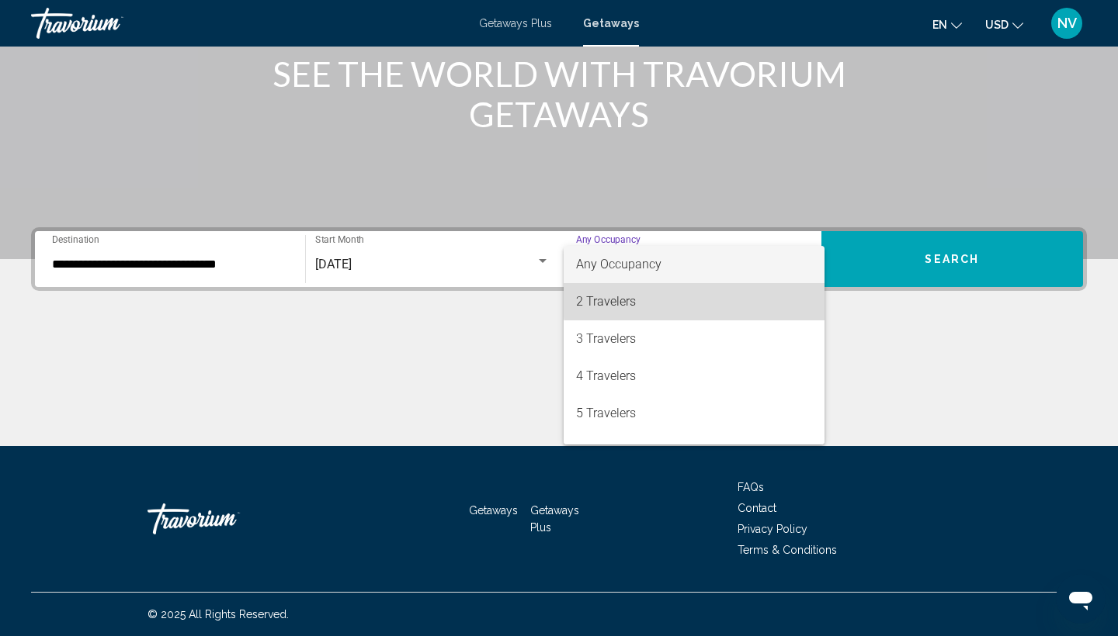
click at [757, 300] on span "2 Travelers" at bounding box center [694, 301] width 236 height 37
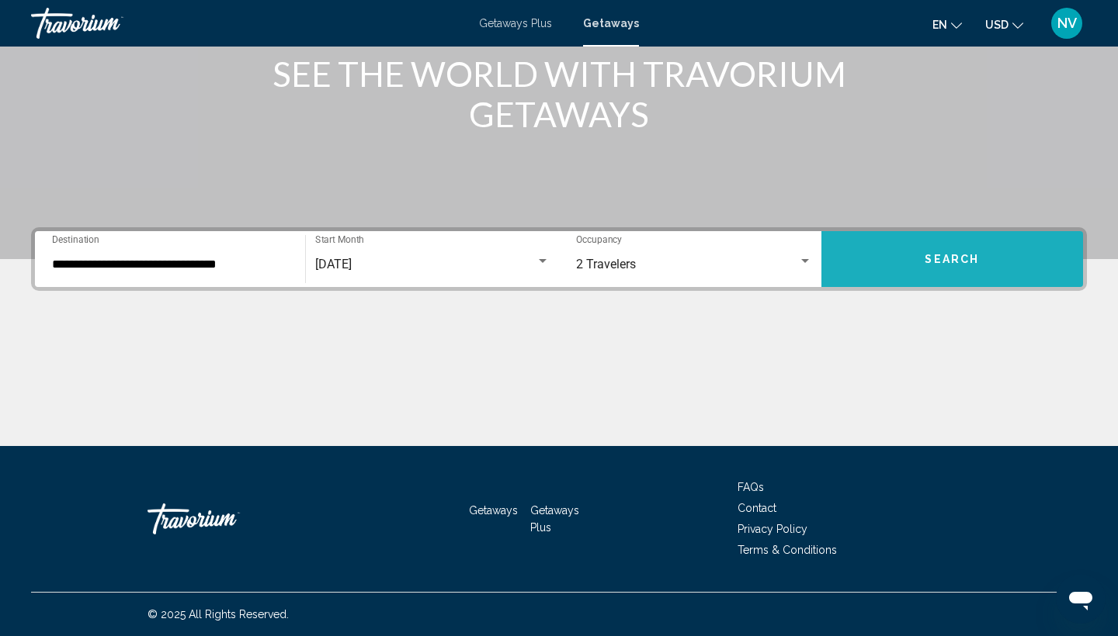
click at [886, 264] on button "Search" at bounding box center [952, 259] width 262 height 56
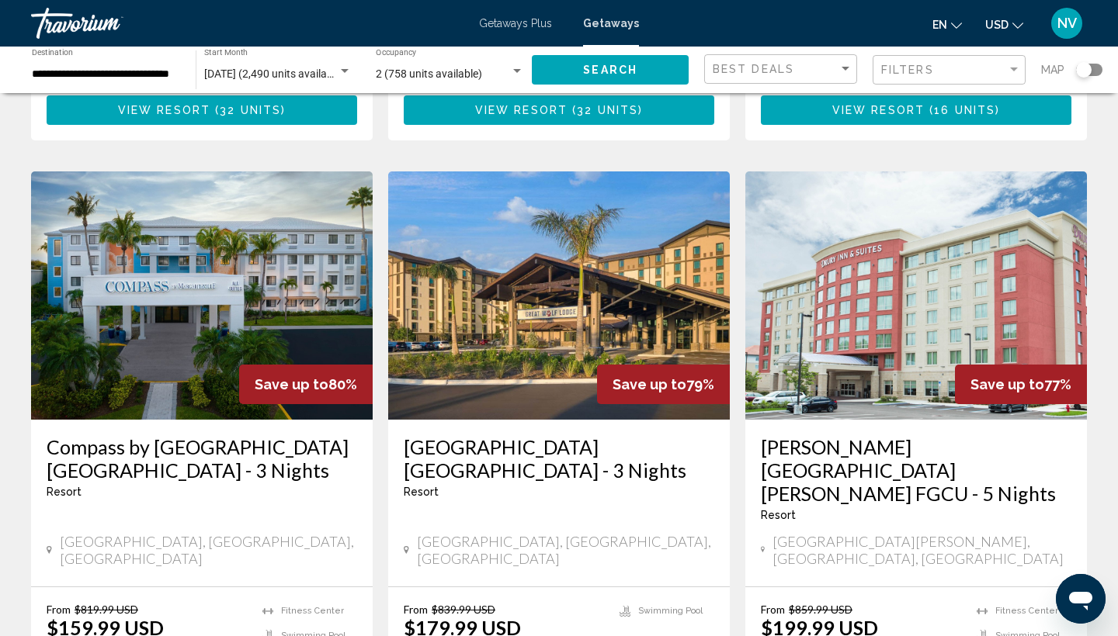
scroll to position [1181, 0]
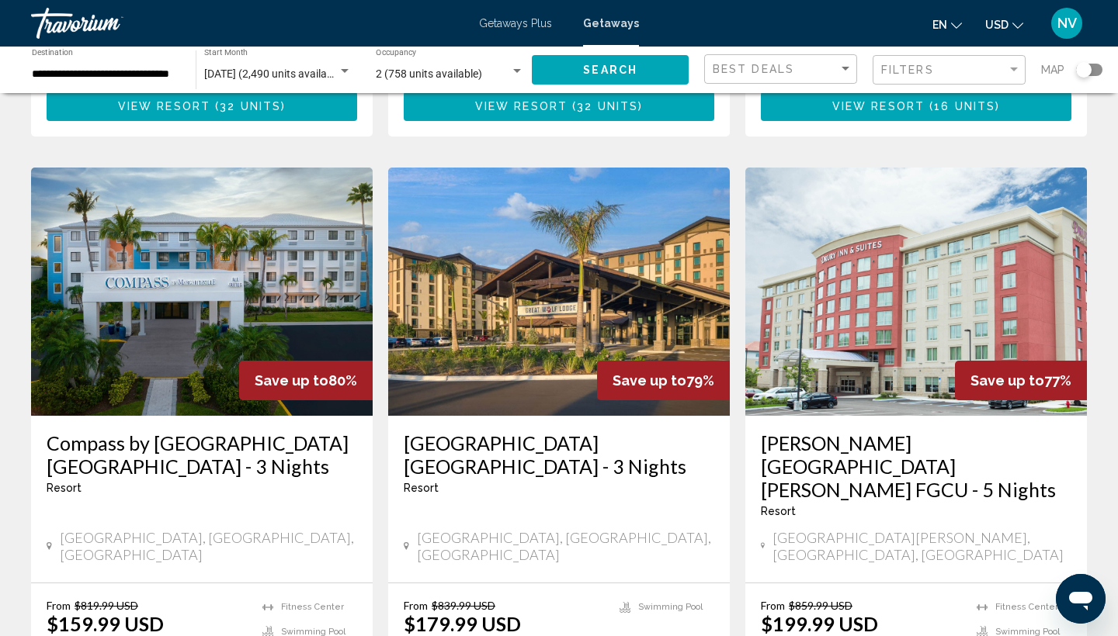
click at [530, 229] on img "Main content" at bounding box center [559, 292] width 342 height 248
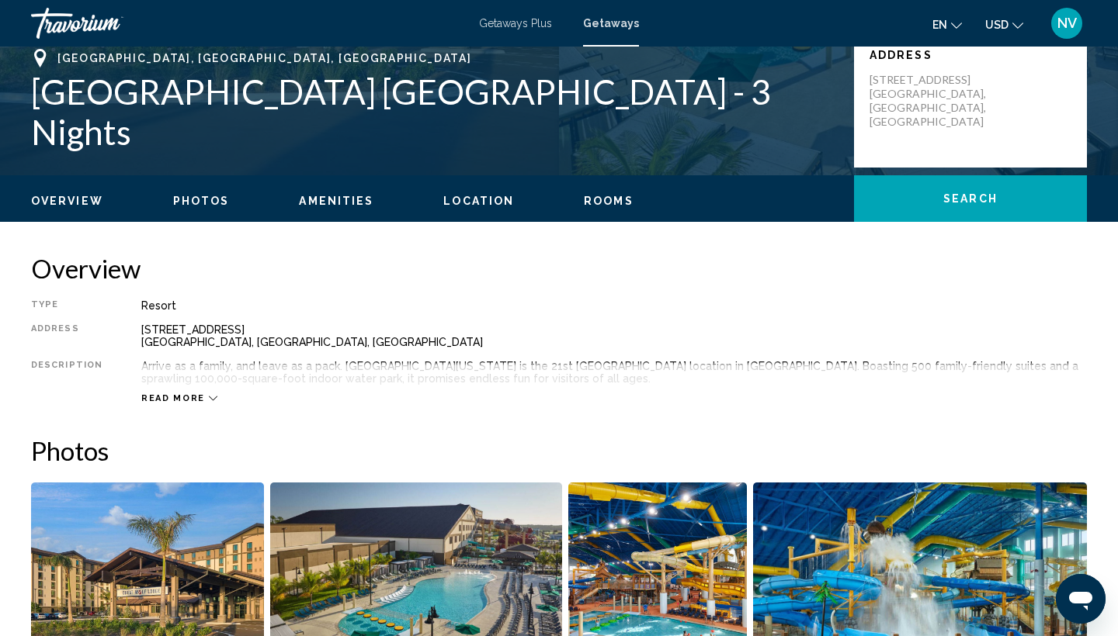
scroll to position [337, 0]
click at [467, 199] on span "Location" at bounding box center [478, 201] width 71 height 12
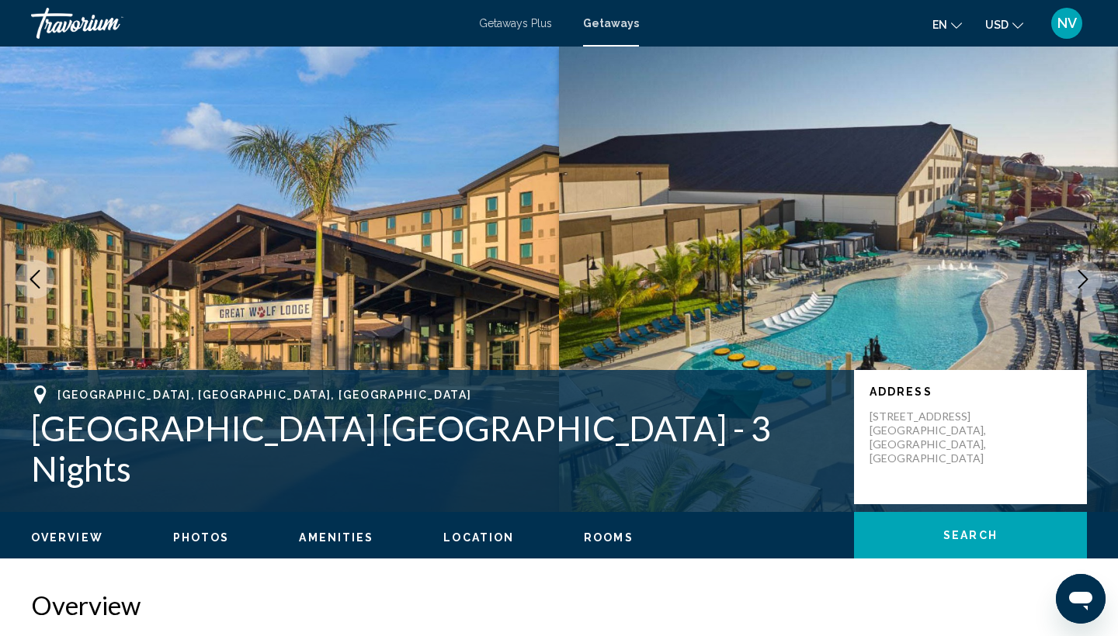
scroll to position [0, 0]
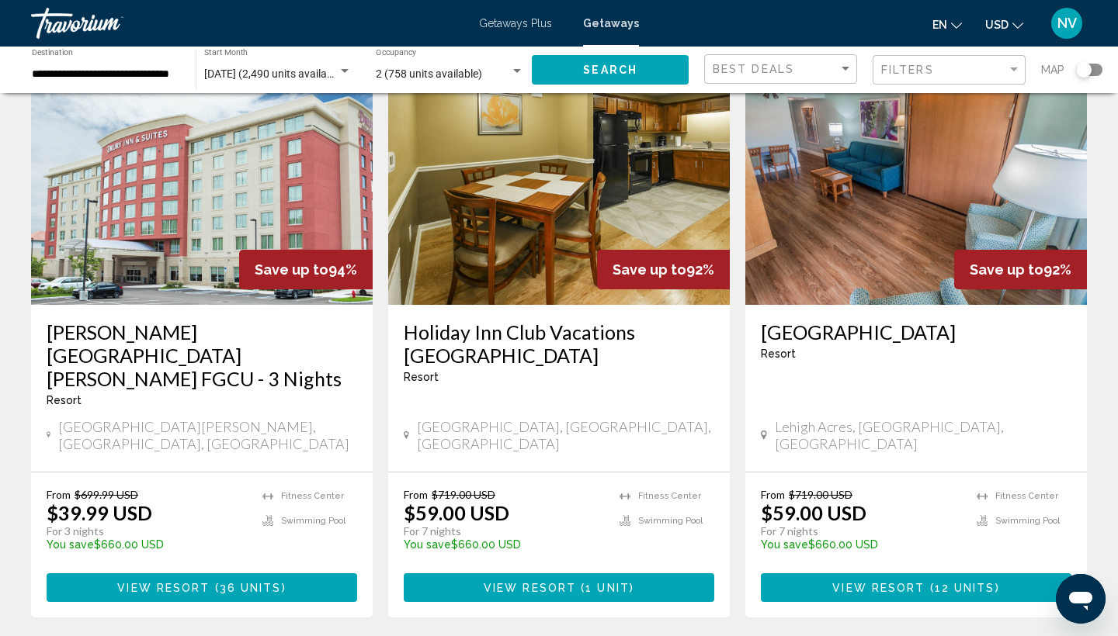
scroll to position [78, 0]
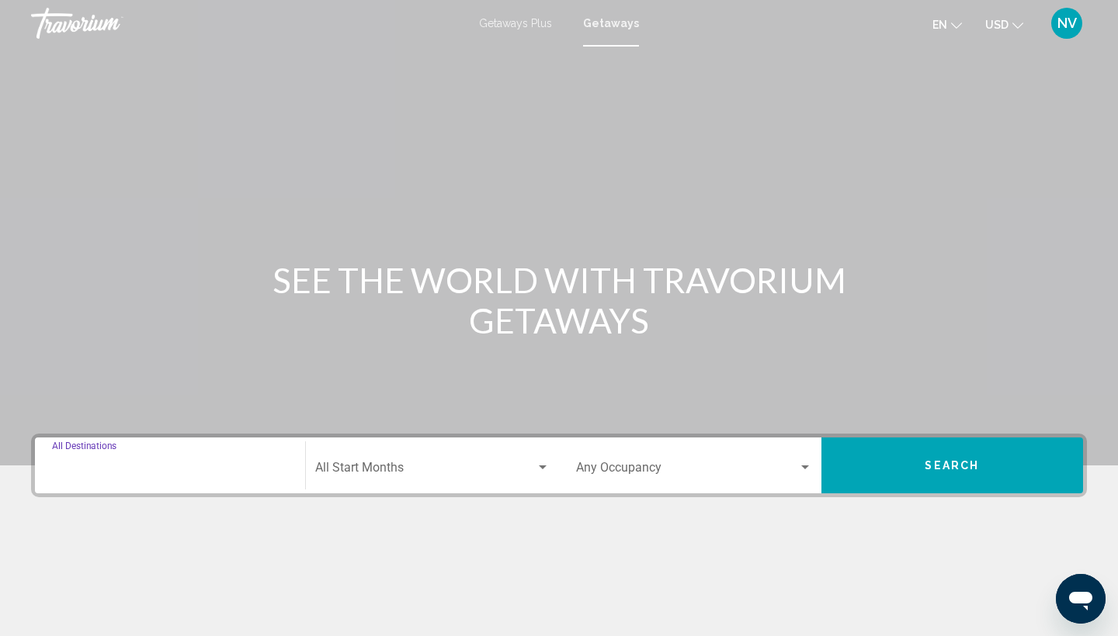
click at [57, 464] on input "Destination All Destinations" at bounding box center [170, 471] width 236 height 14
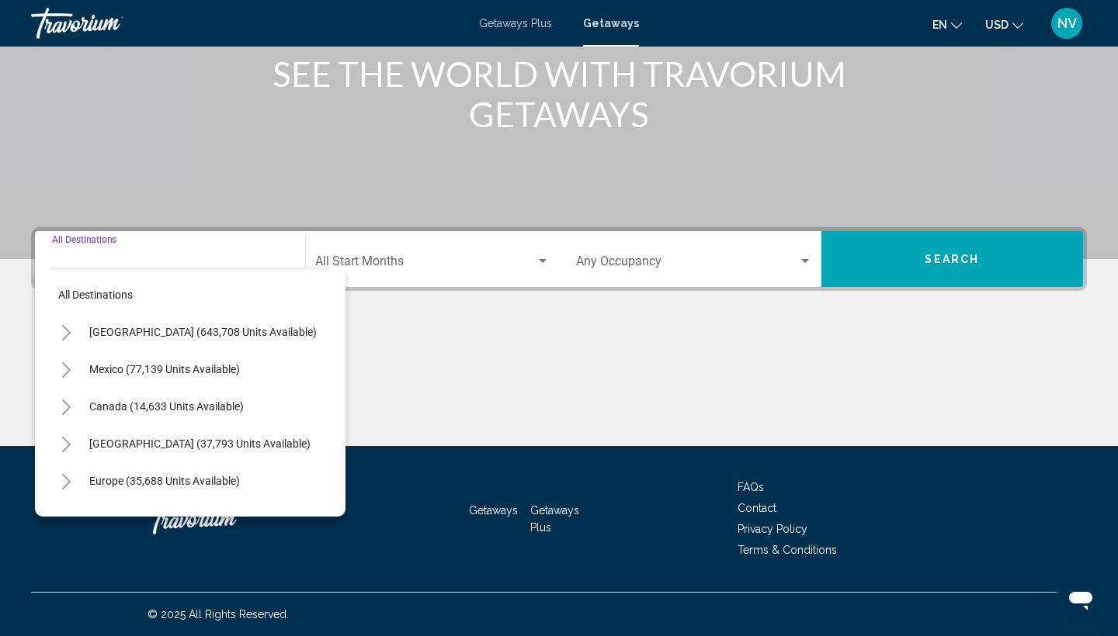
click at [71, 328] on icon "Toggle United States (643,708 units available)" at bounding box center [67, 333] width 12 height 16
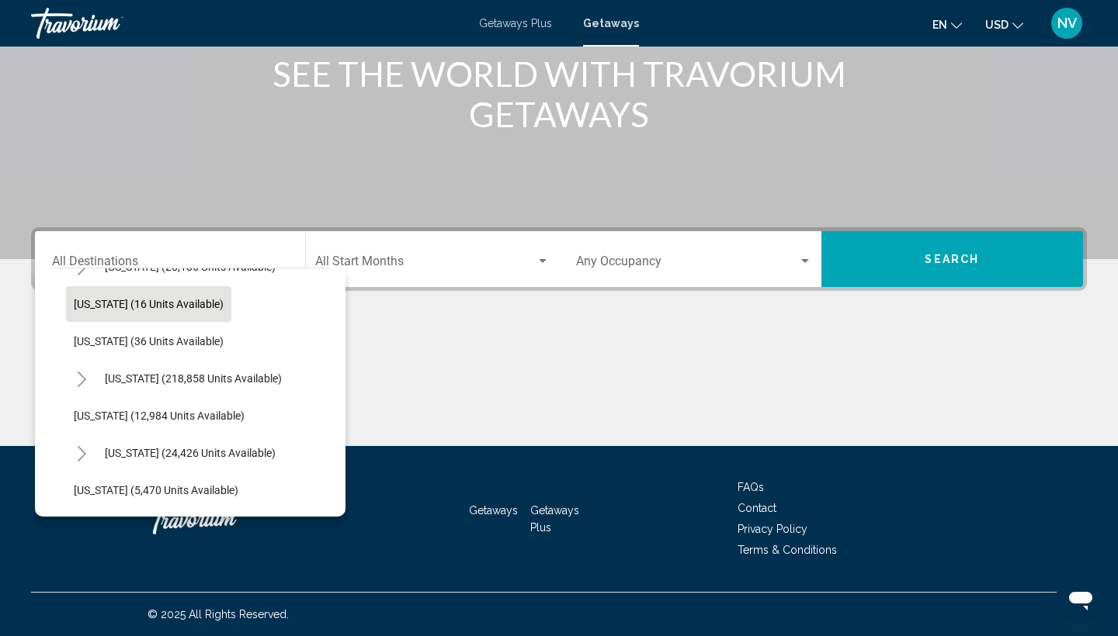
scroll to position [256, 0]
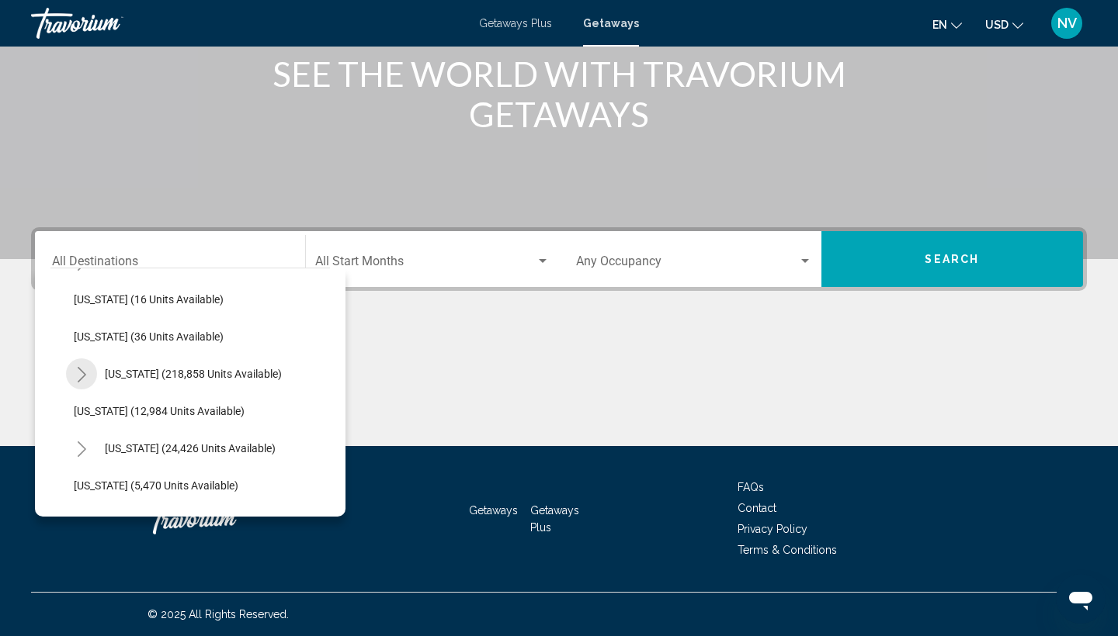
click at [83, 368] on icon "Toggle Florida (218,858 units available)" at bounding box center [82, 375] width 12 height 16
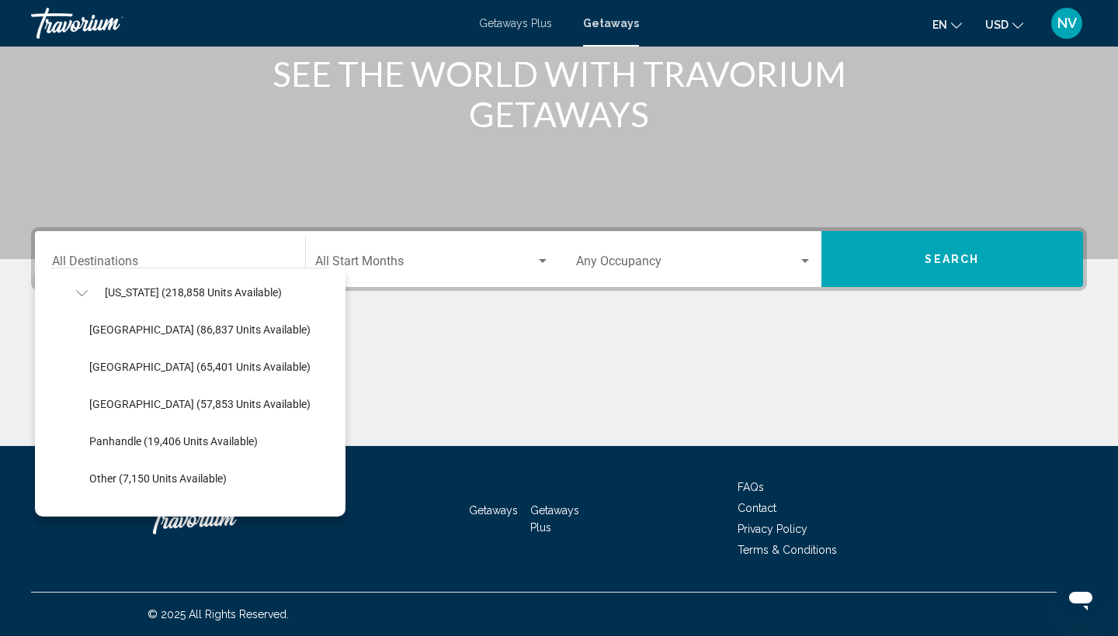
scroll to position [338, 0]
click at [179, 435] on span "Panhandle (19,406 units available)" at bounding box center [173, 441] width 168 height 12
type input "**********"
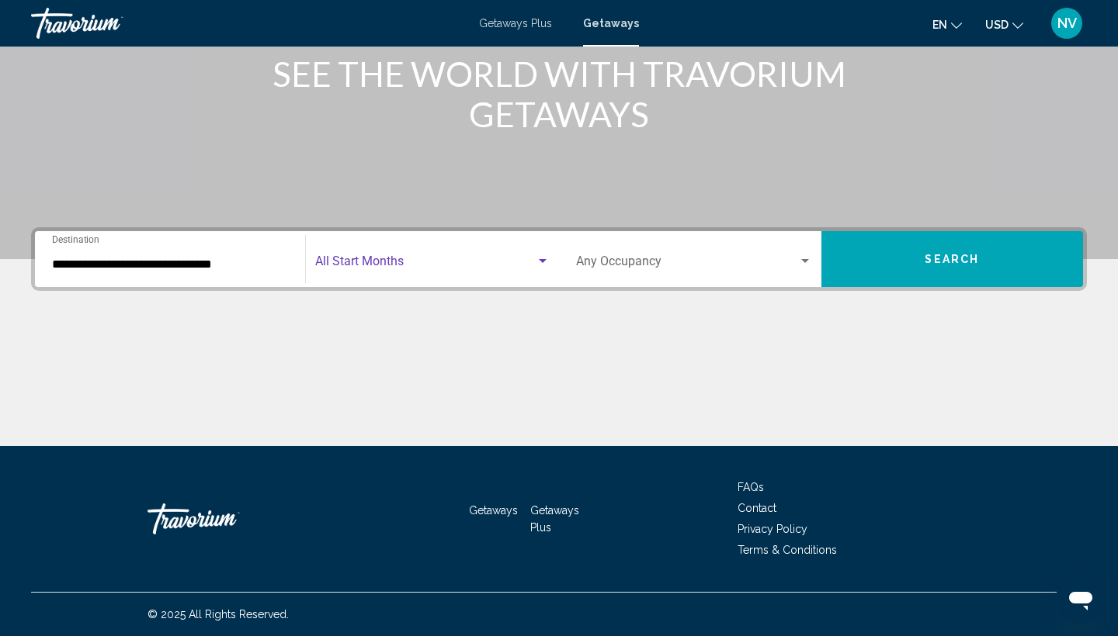
click at [543, 258] on div "Search widget" at bounding box center [543, 261] width 14 height 12
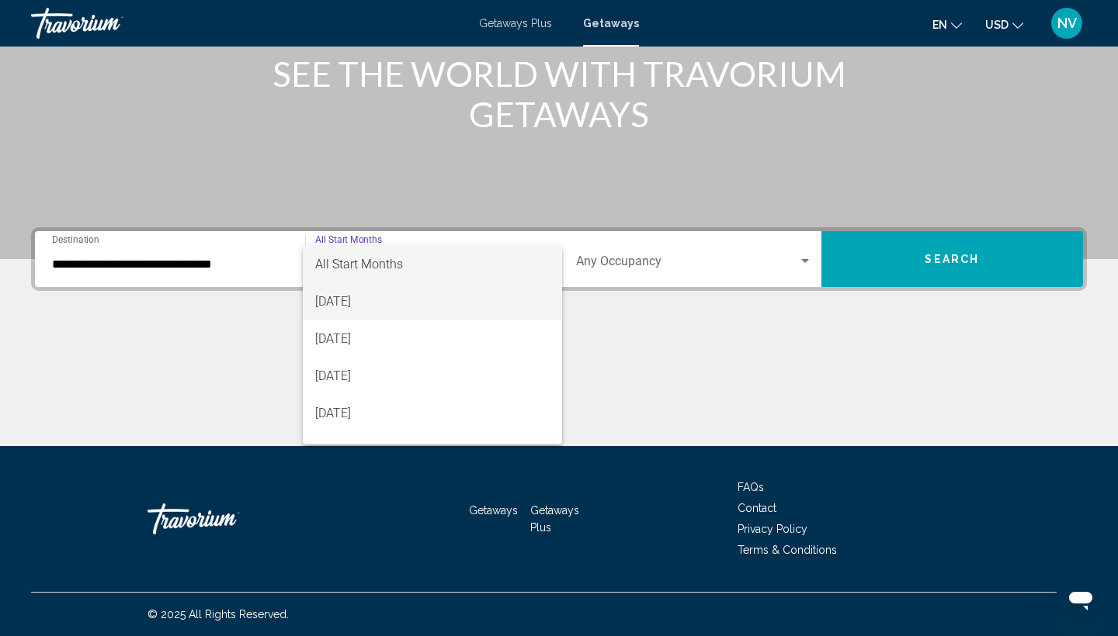
click at [502, 300] on span "August 2025" at bounding box center [432, 301] width 235 height 37
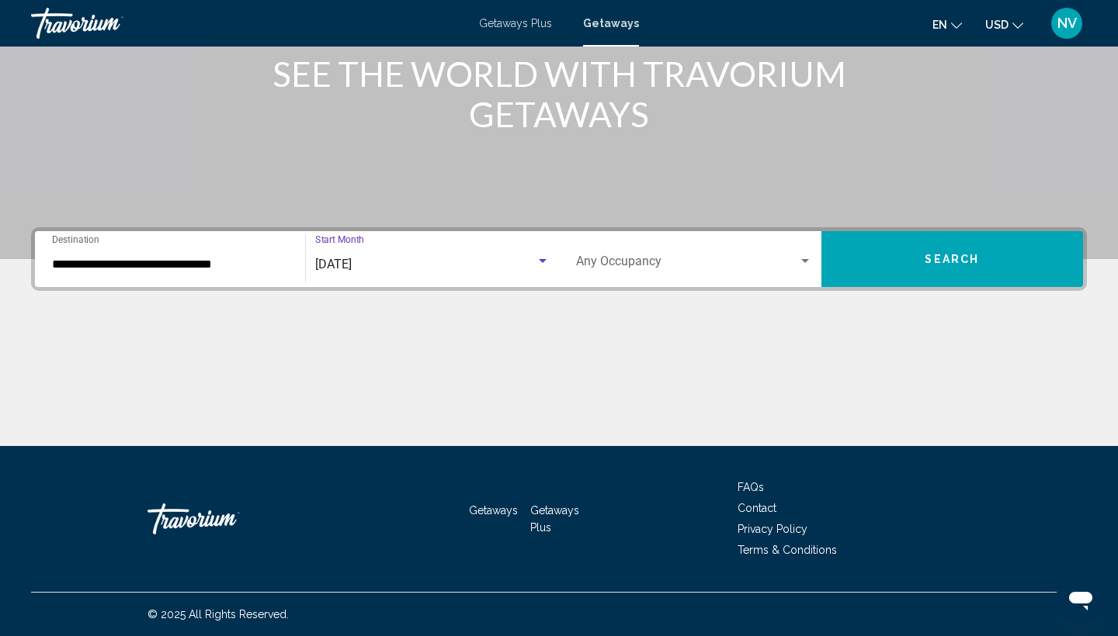
click at [808, 258] on div "Search widget" at bounding box center [805, 261] width 14 height 12
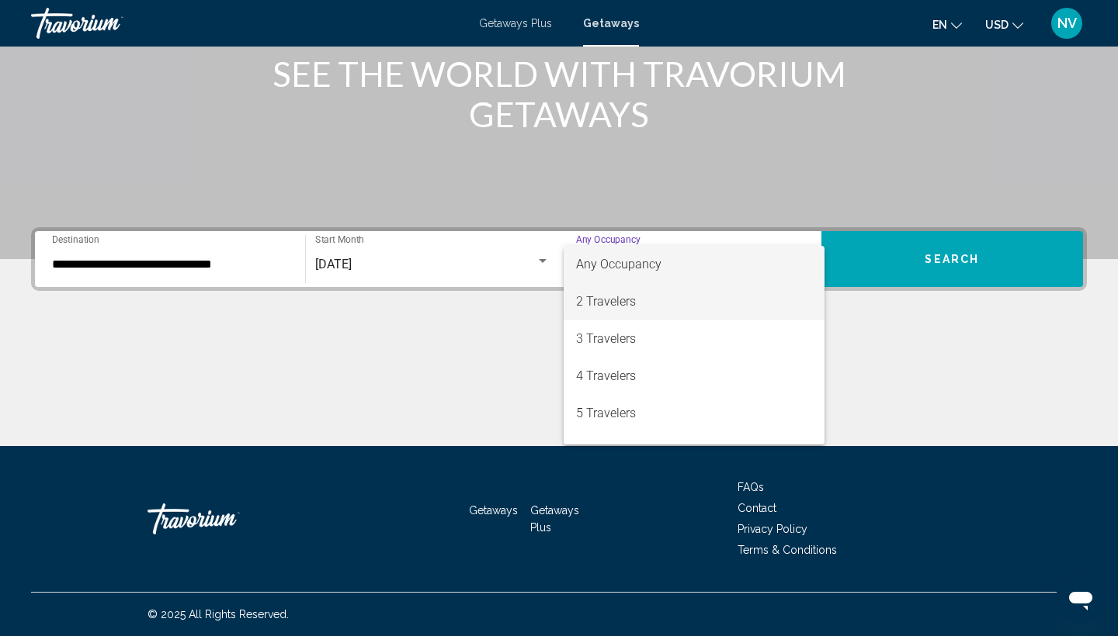
click at [765, 304] on span "2 Travelers" at bounding box center [694, 301] width 236 height 37
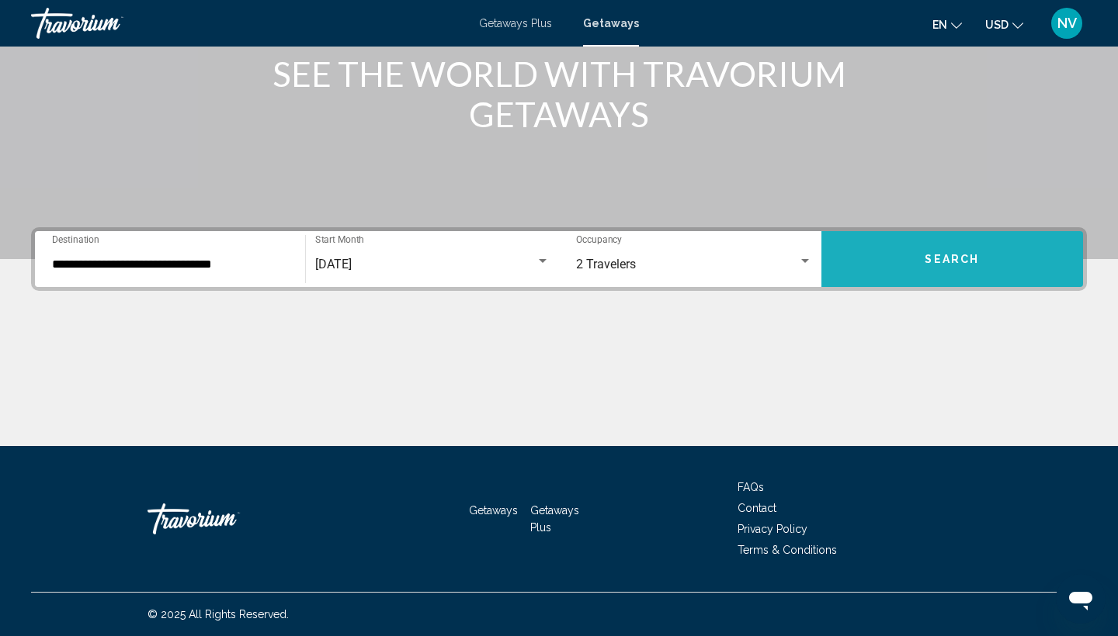
click at [917, 265] on button "Search" at bounding box center [952, 259] width 262 height 56
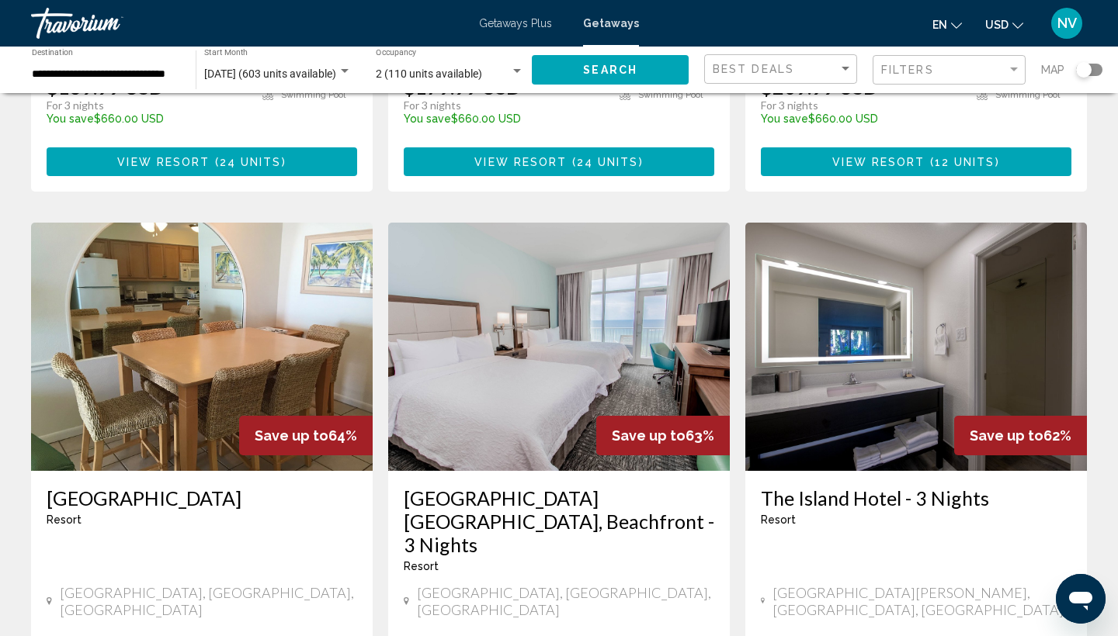
scroll to position [525, 0]
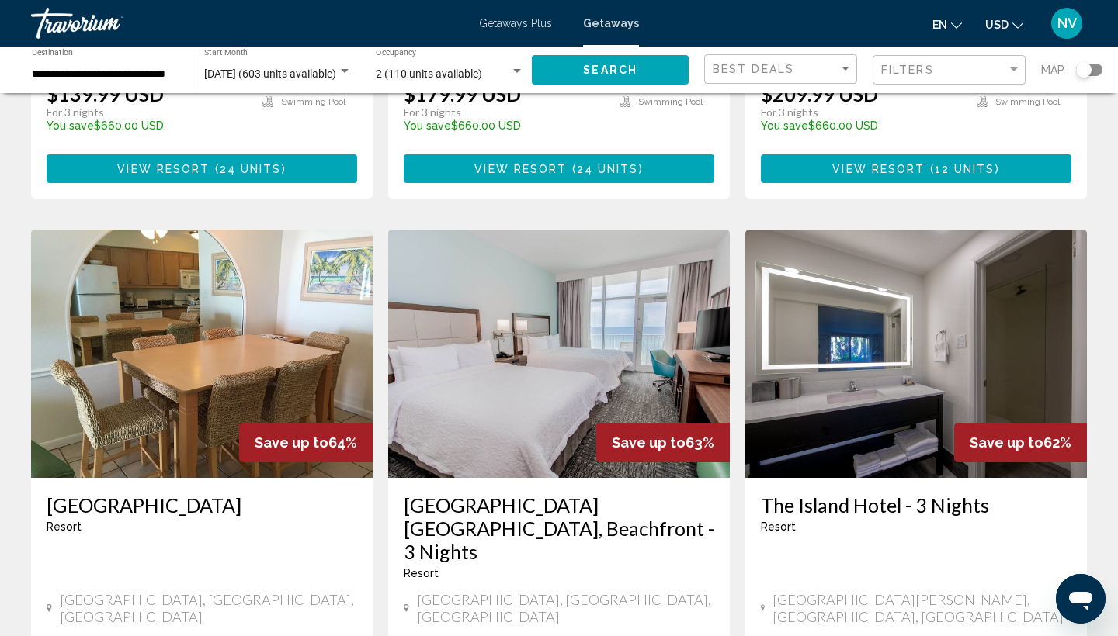
click at [196, 352] on img "Main content" at bounding box center [202, 354] width 342 height 248
